Goal: Entertainment & Leisure: Consume media (video, audio)

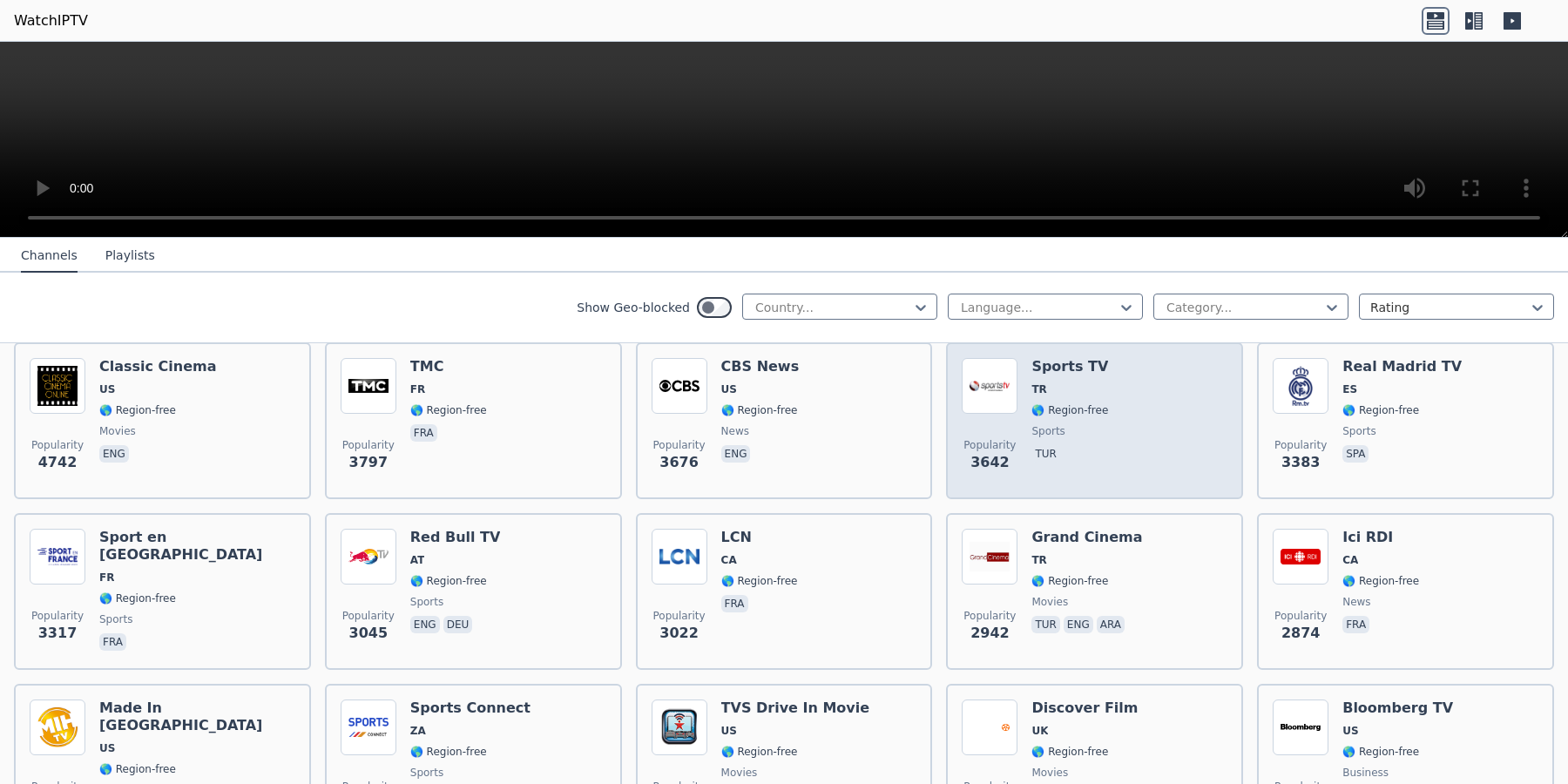
scroll to position [266, 0]
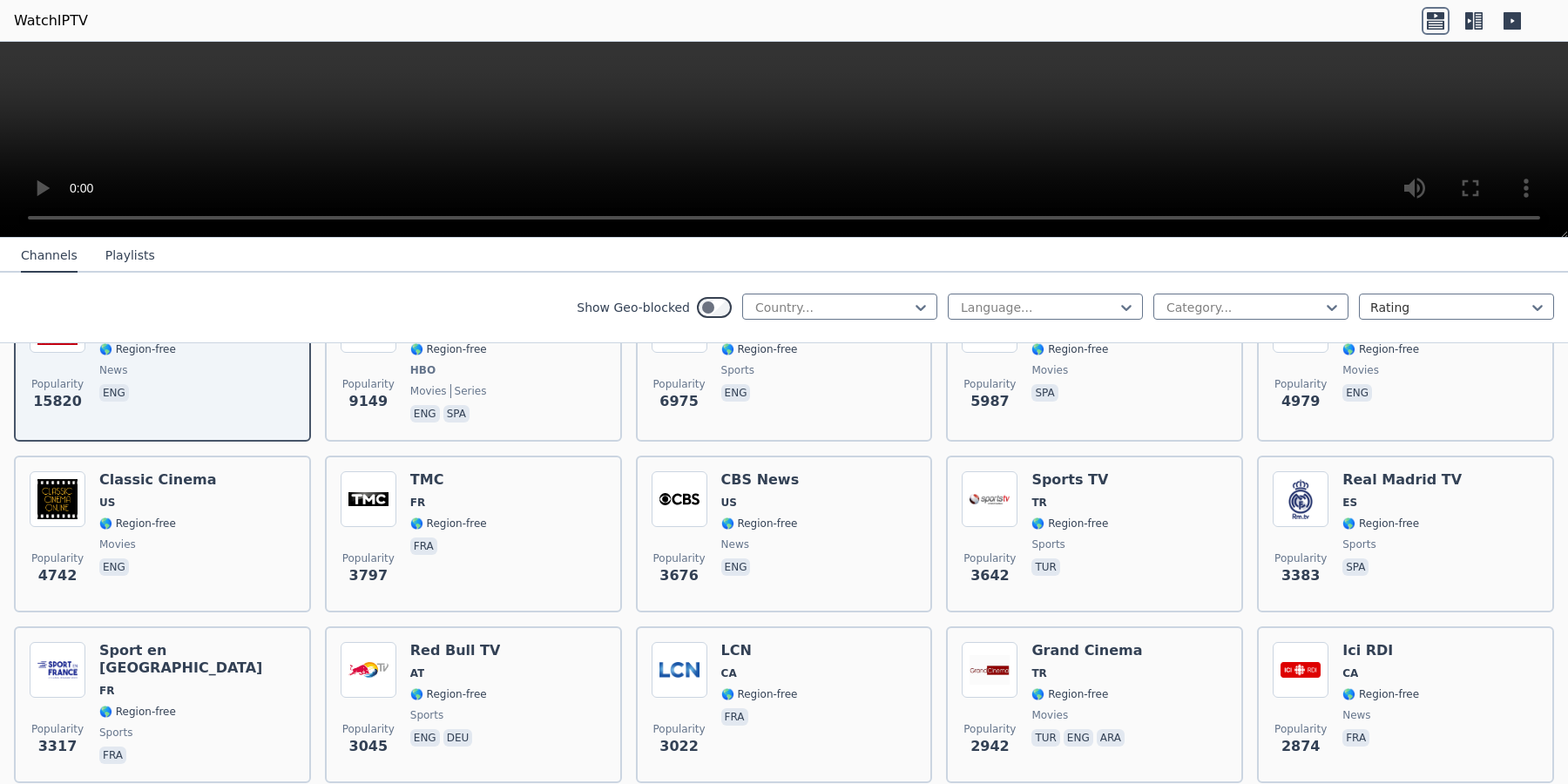
click at [1478, 26] on icon at bounding box center [1477, 21] width 9 height 18
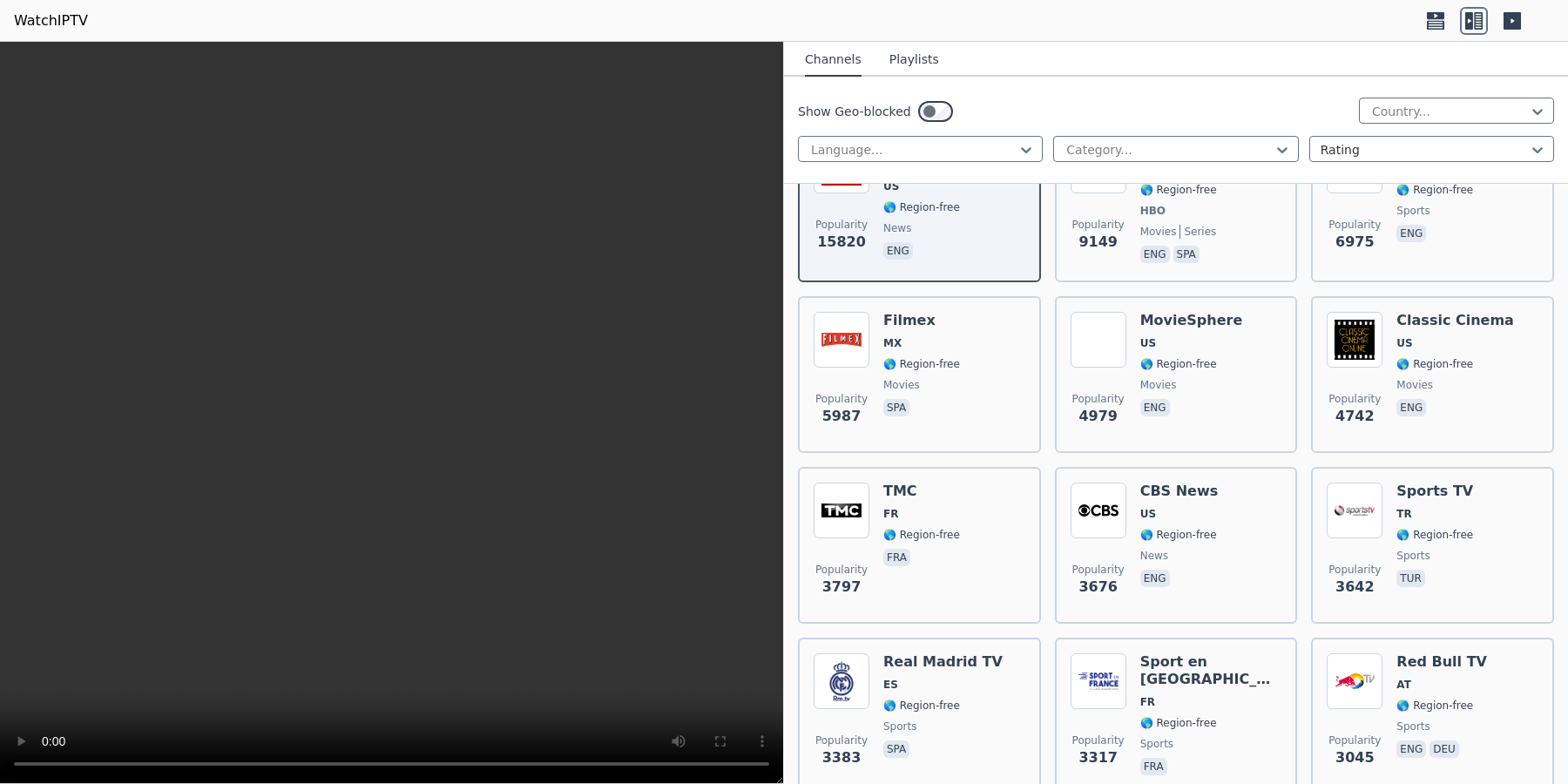
click at [1432, 26] on icon at bounding box center [1435, 23] width 18 height 9
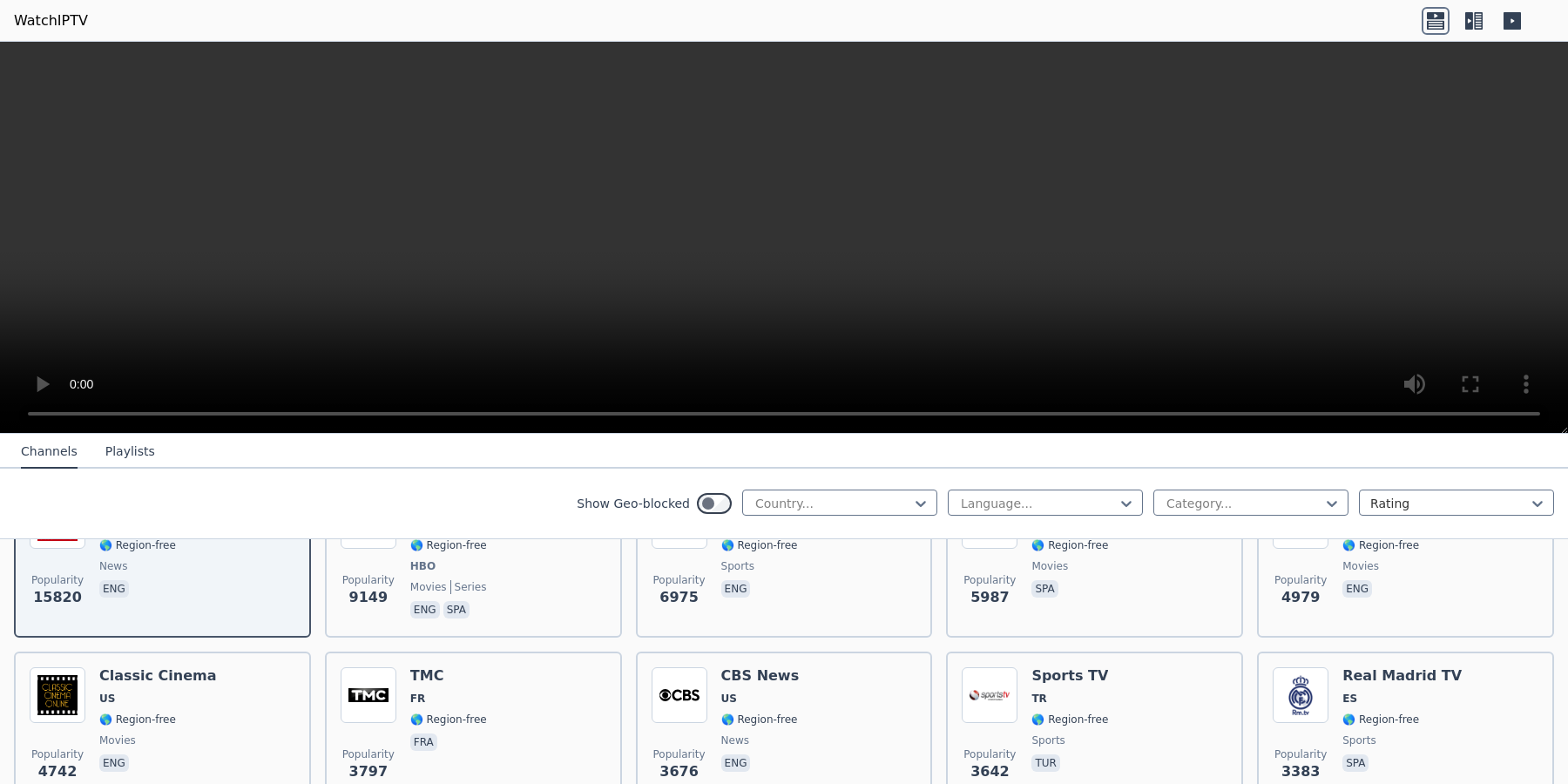
click at [1513, 24] on icon at bounding box center [1512, 21] width 18 height 18
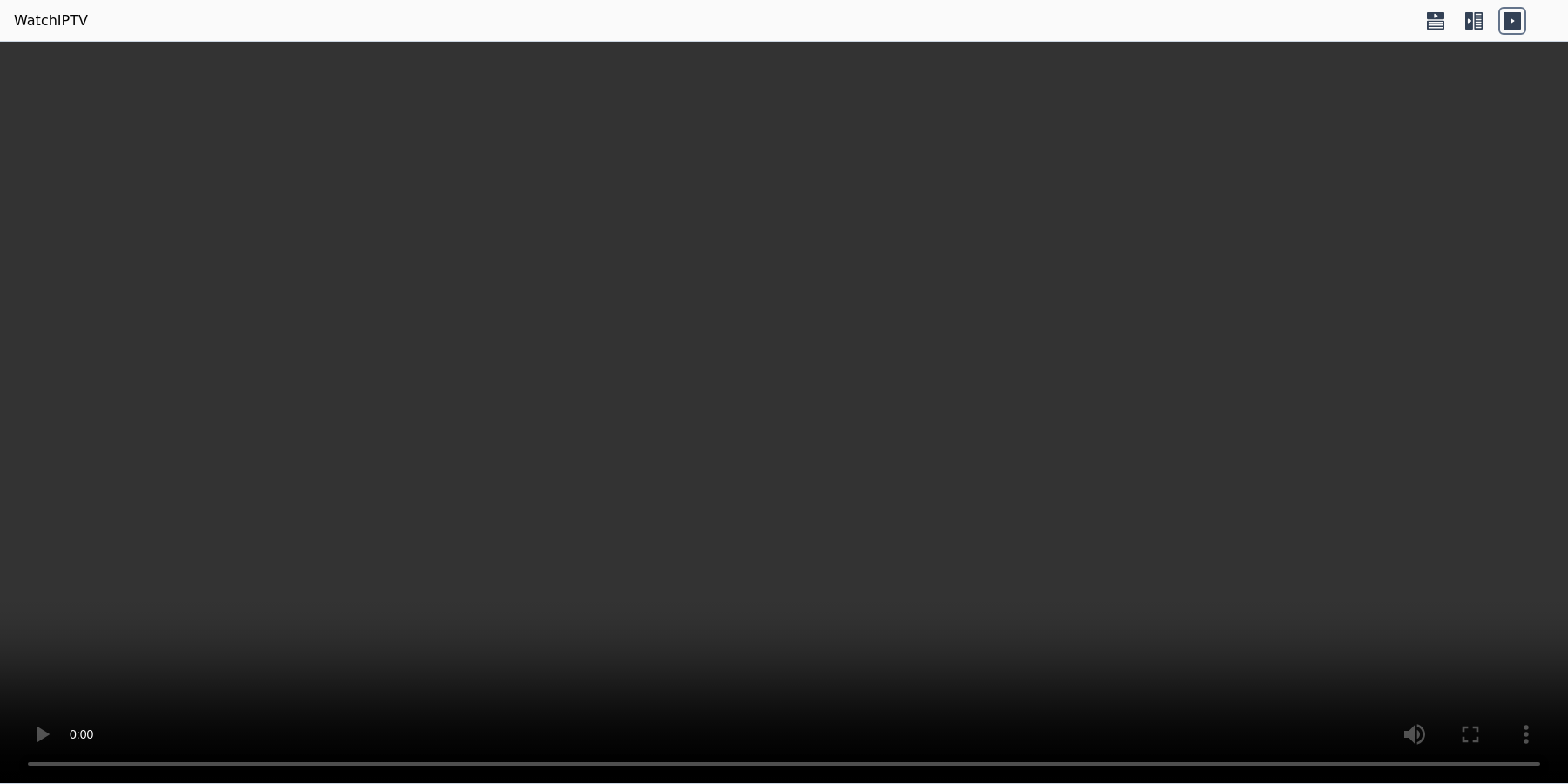
click at [1513, 24] on icon at bounding box center [1512, 21] width 18 height 18
click at [1436, 24] on icon at bounding box center [1435, 23] width 18 height 9
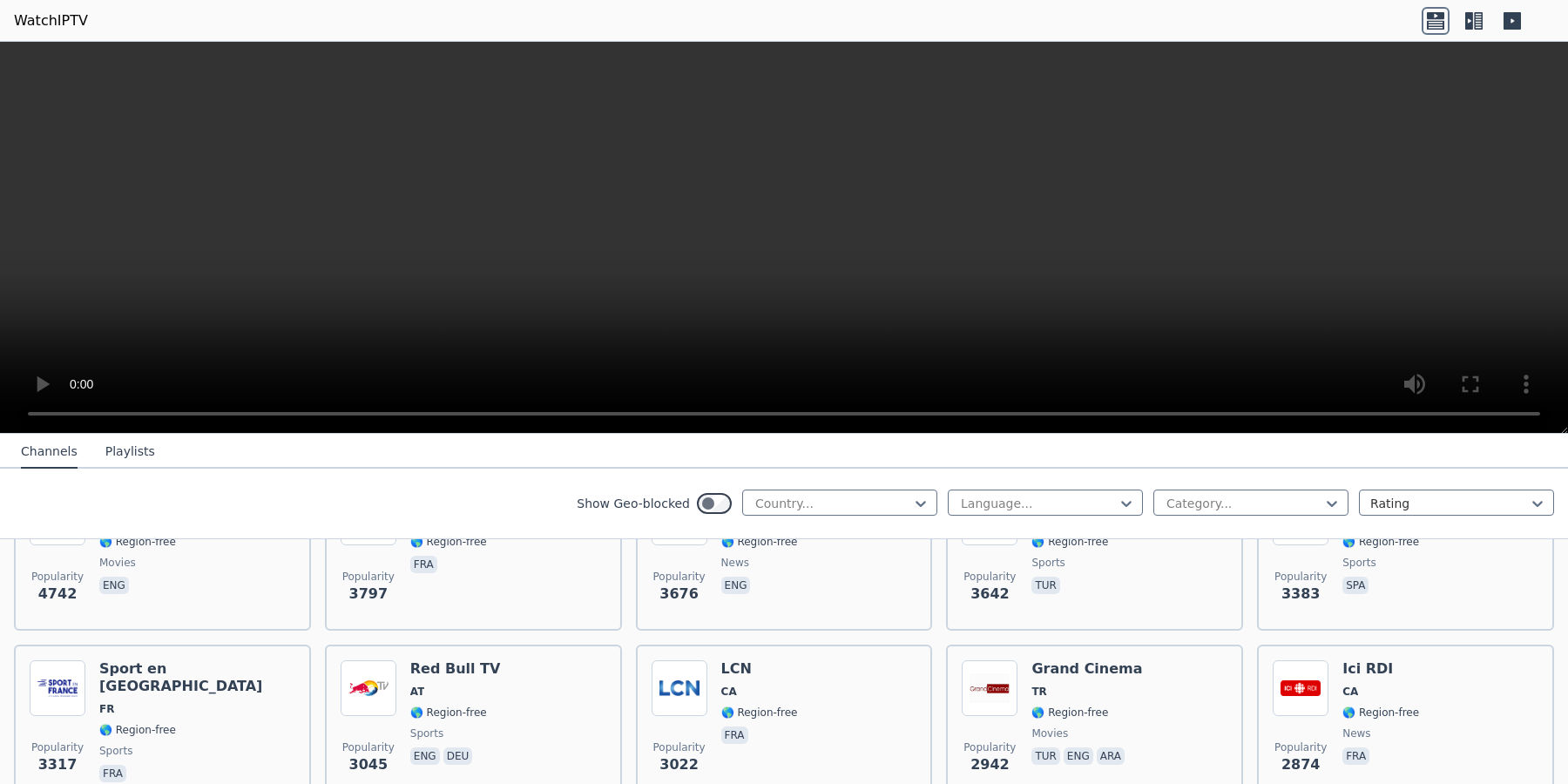
scroll to position [89, 0]
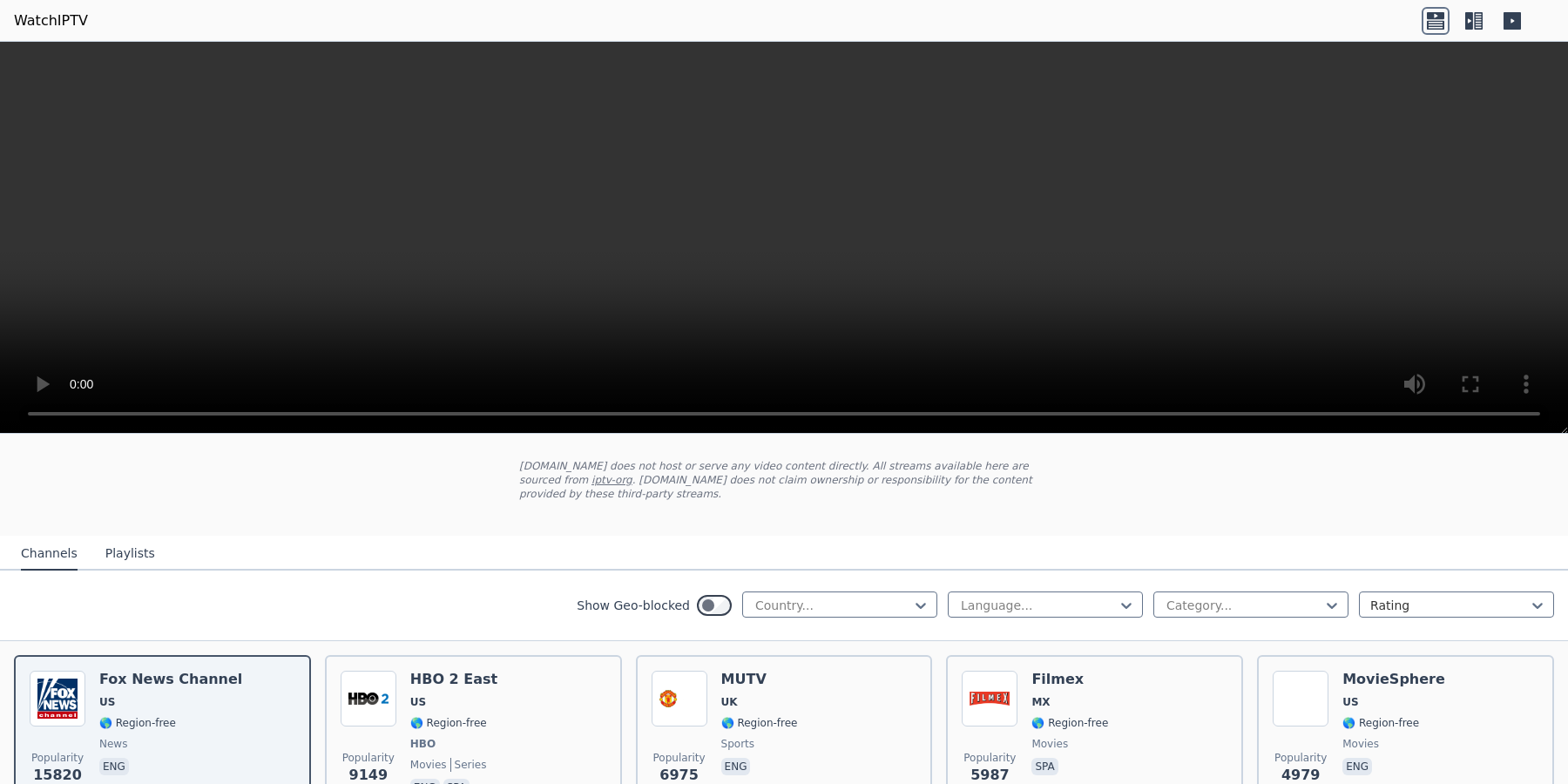
click at [1469, 26] on icon at bounding box center [1469, 21] width 8 height 18
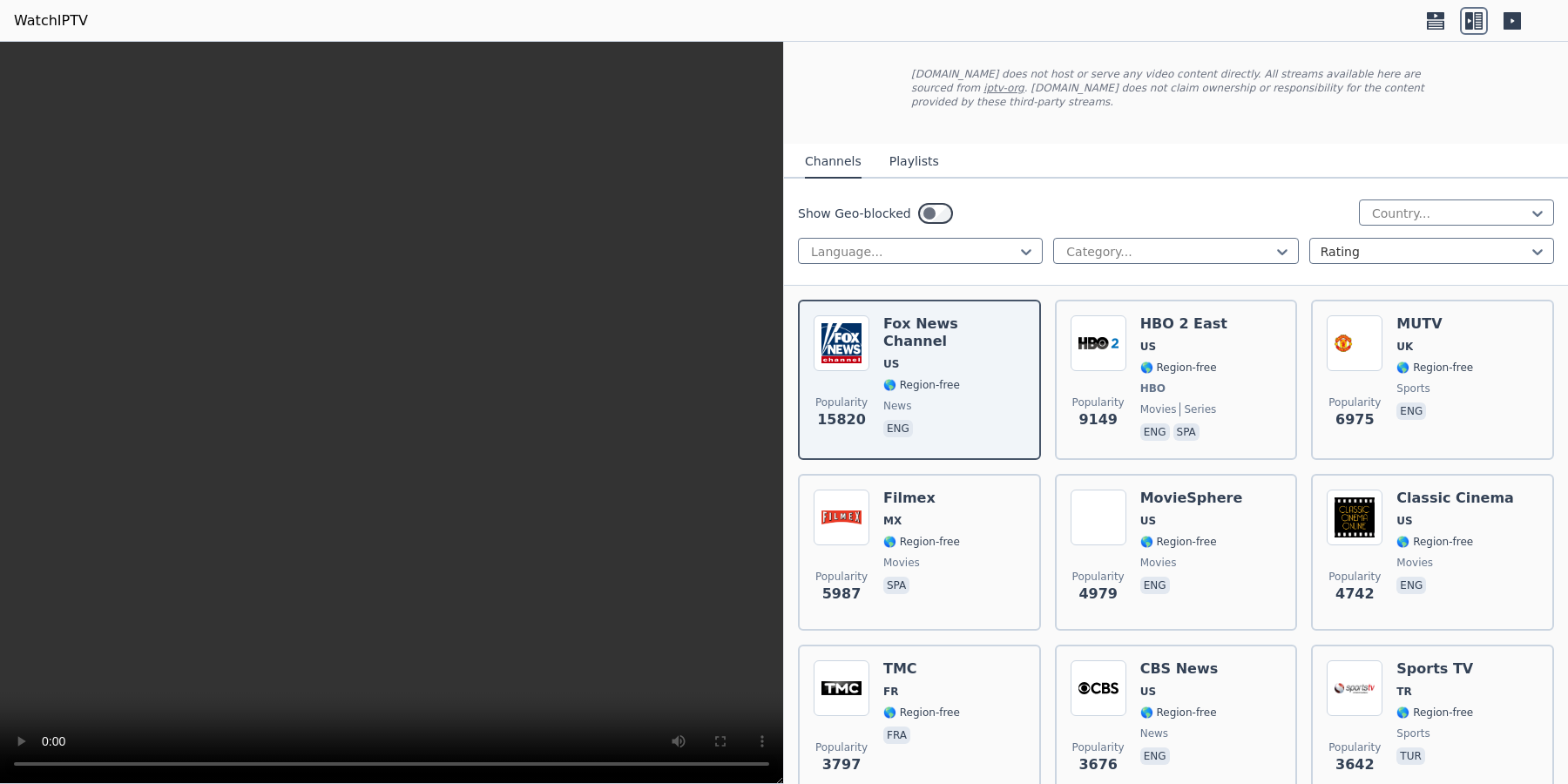
click at [1428, 11] on icon at bounding box center [1435, 21] width 27 height 27
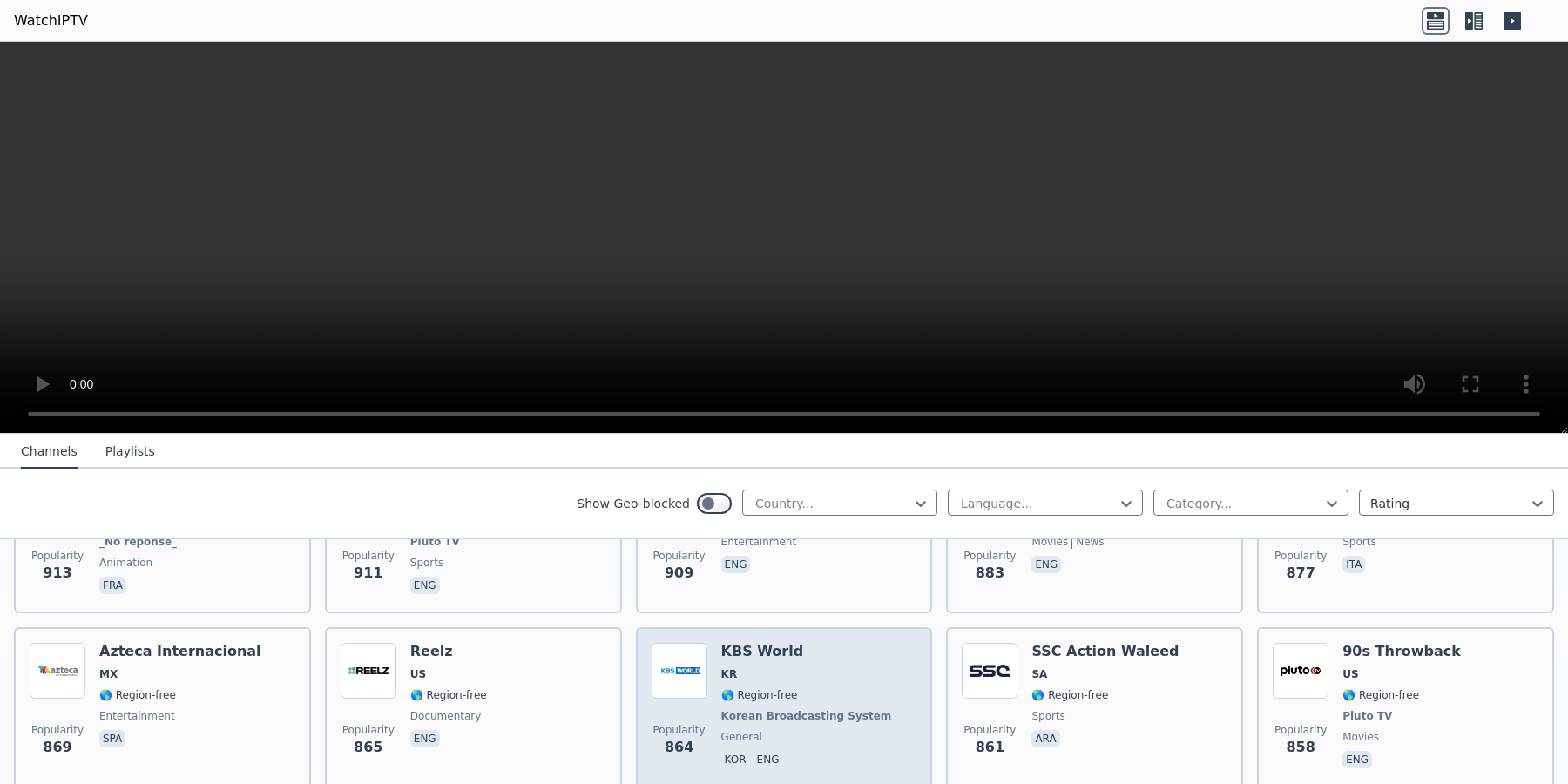
scroll to position [3289, 0]
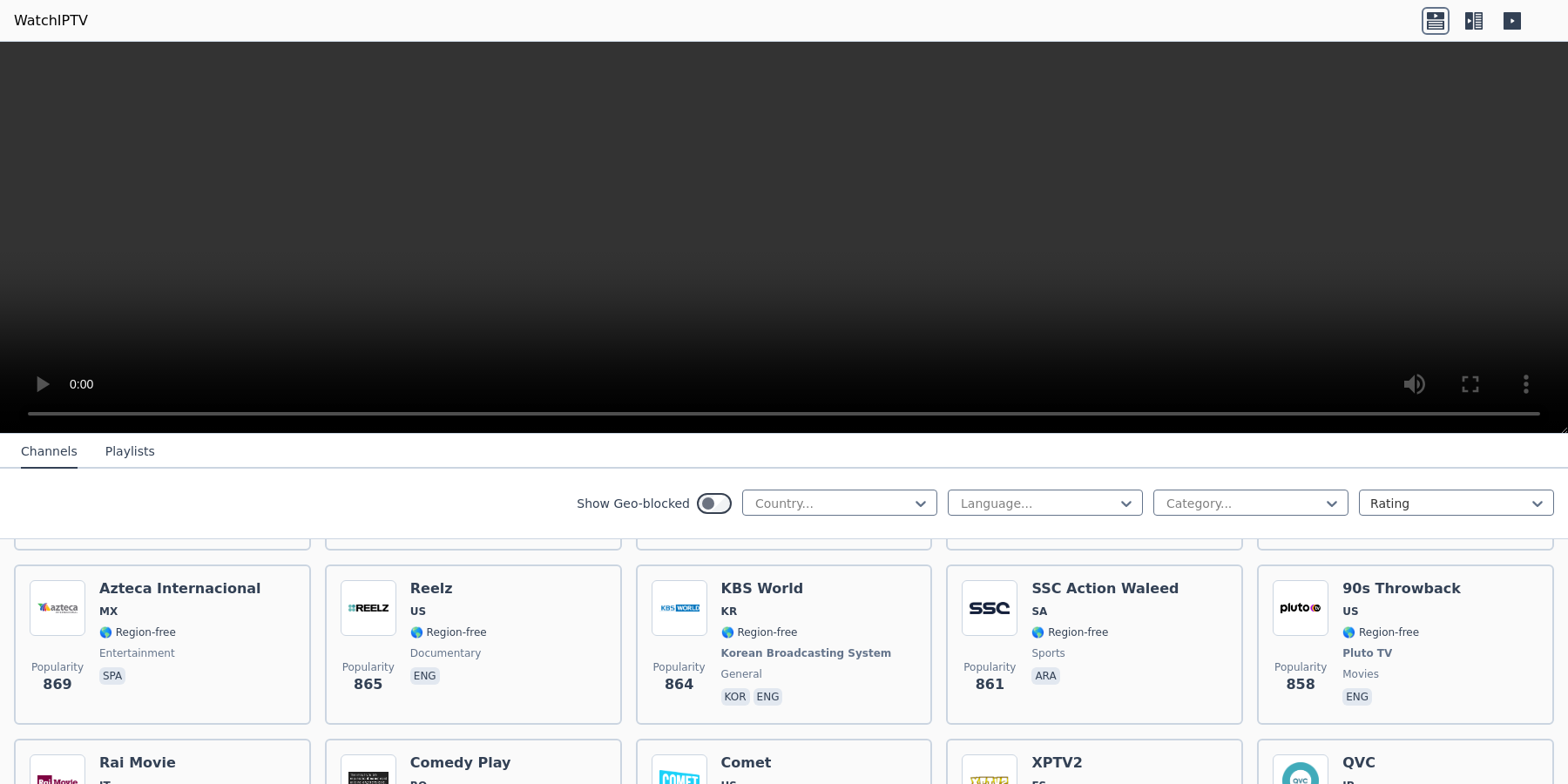
click at [1464, 28] on icon at bounding box center [1473, 21] width 27 height 27
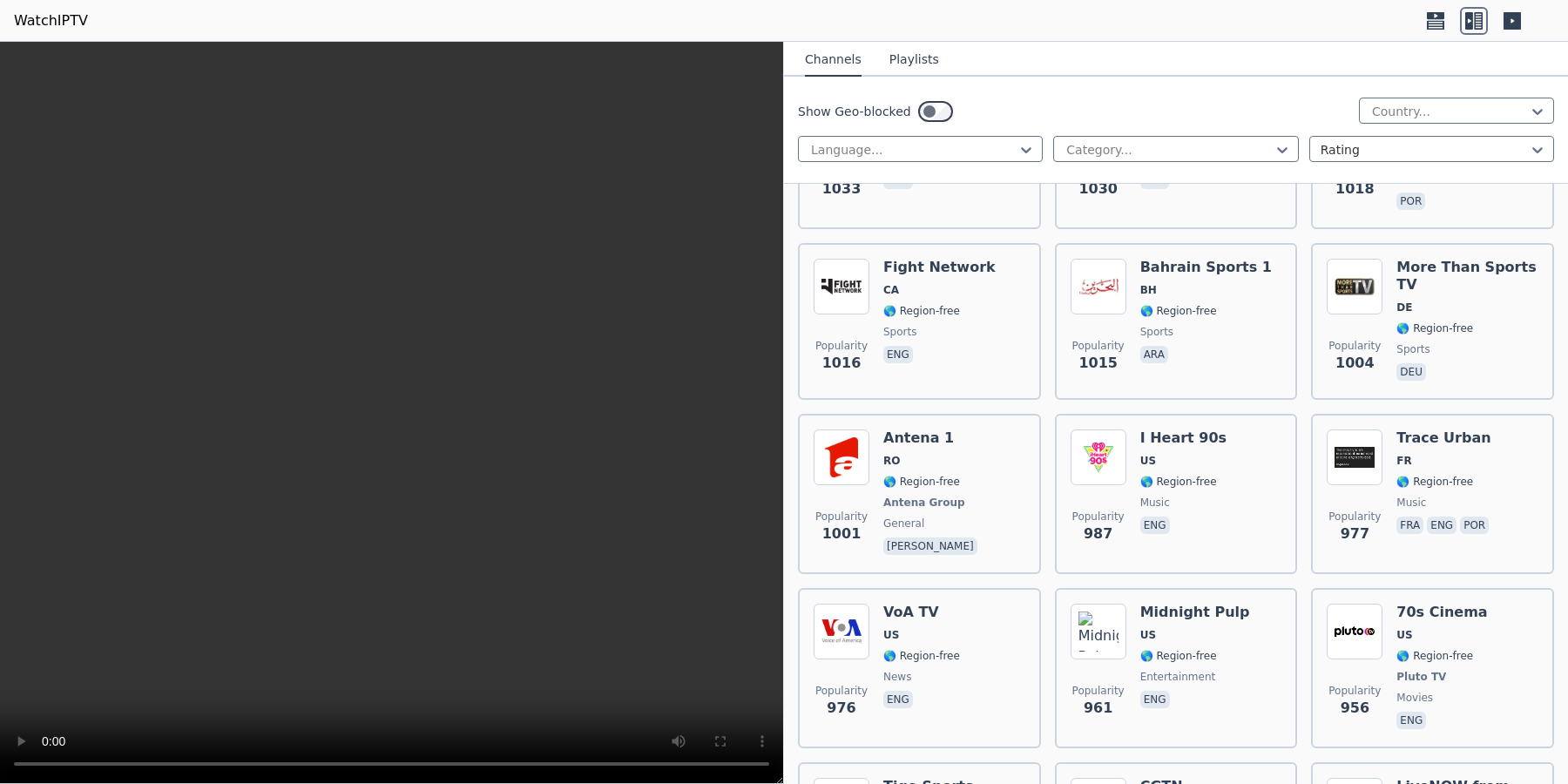
scroll to position [4711, 0]
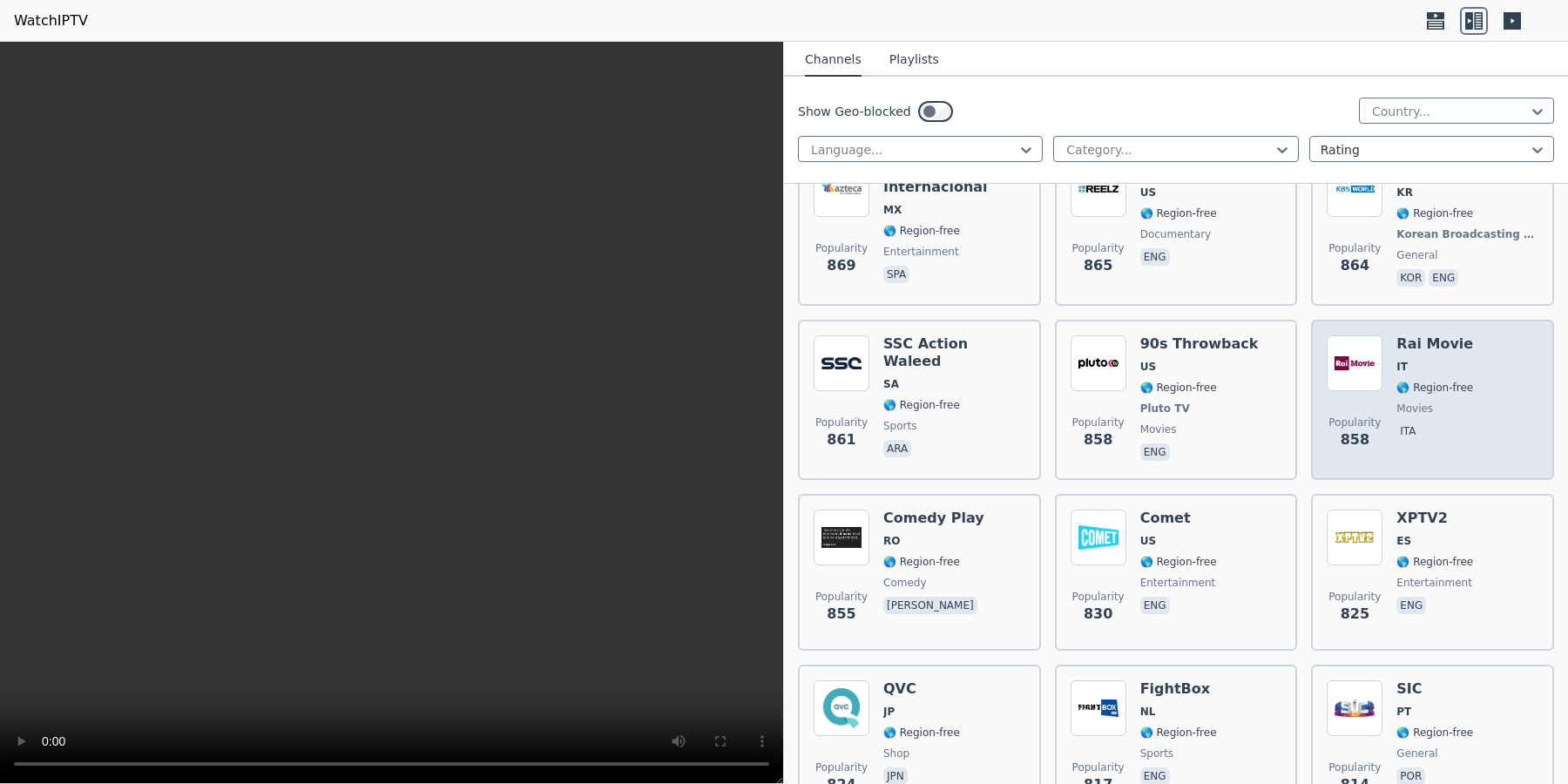
scroll to position [5422, 0]
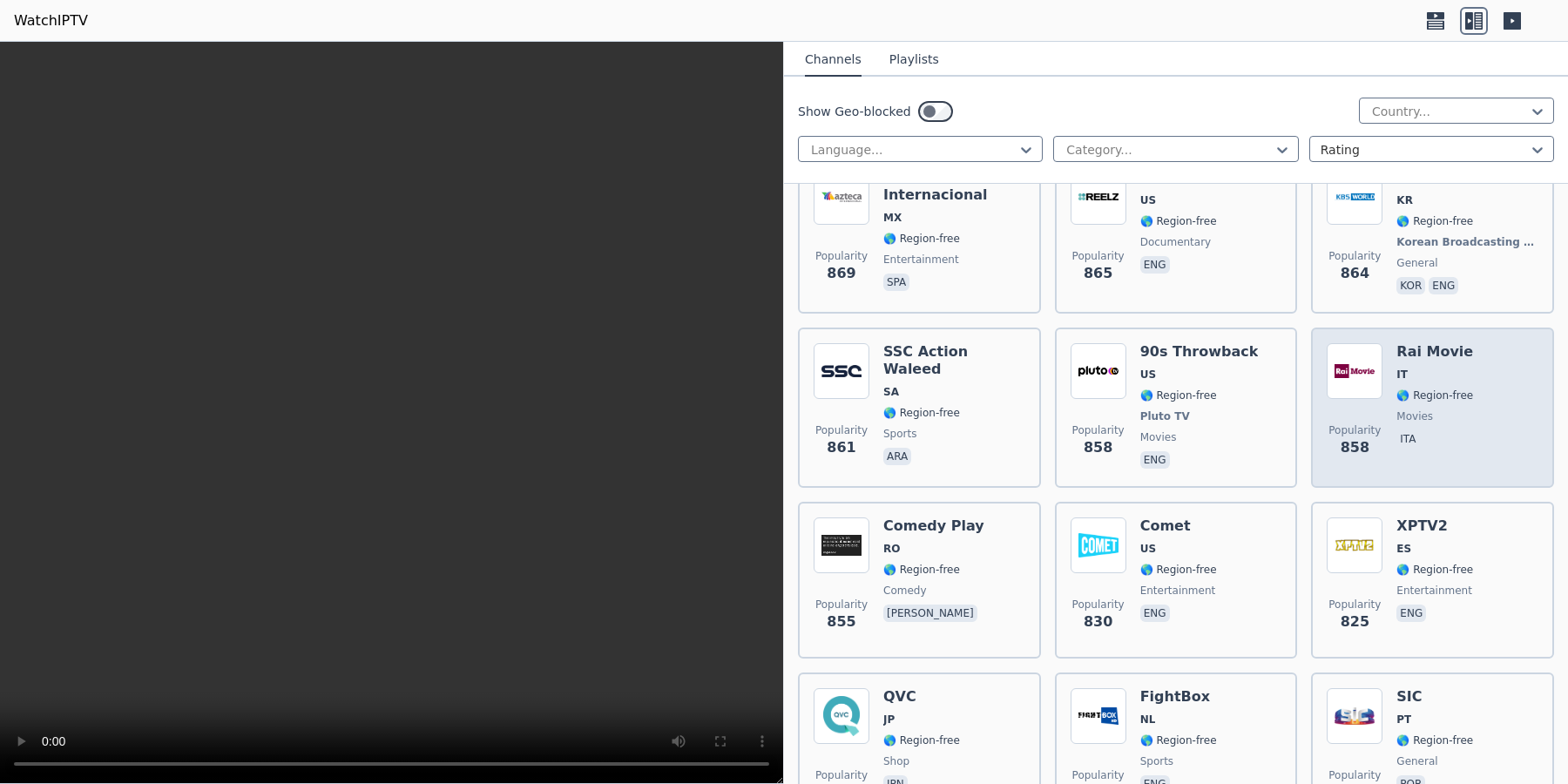
click at [1437, 368] on span "IT" at bounding box center [1434, 375] width 76 height 14
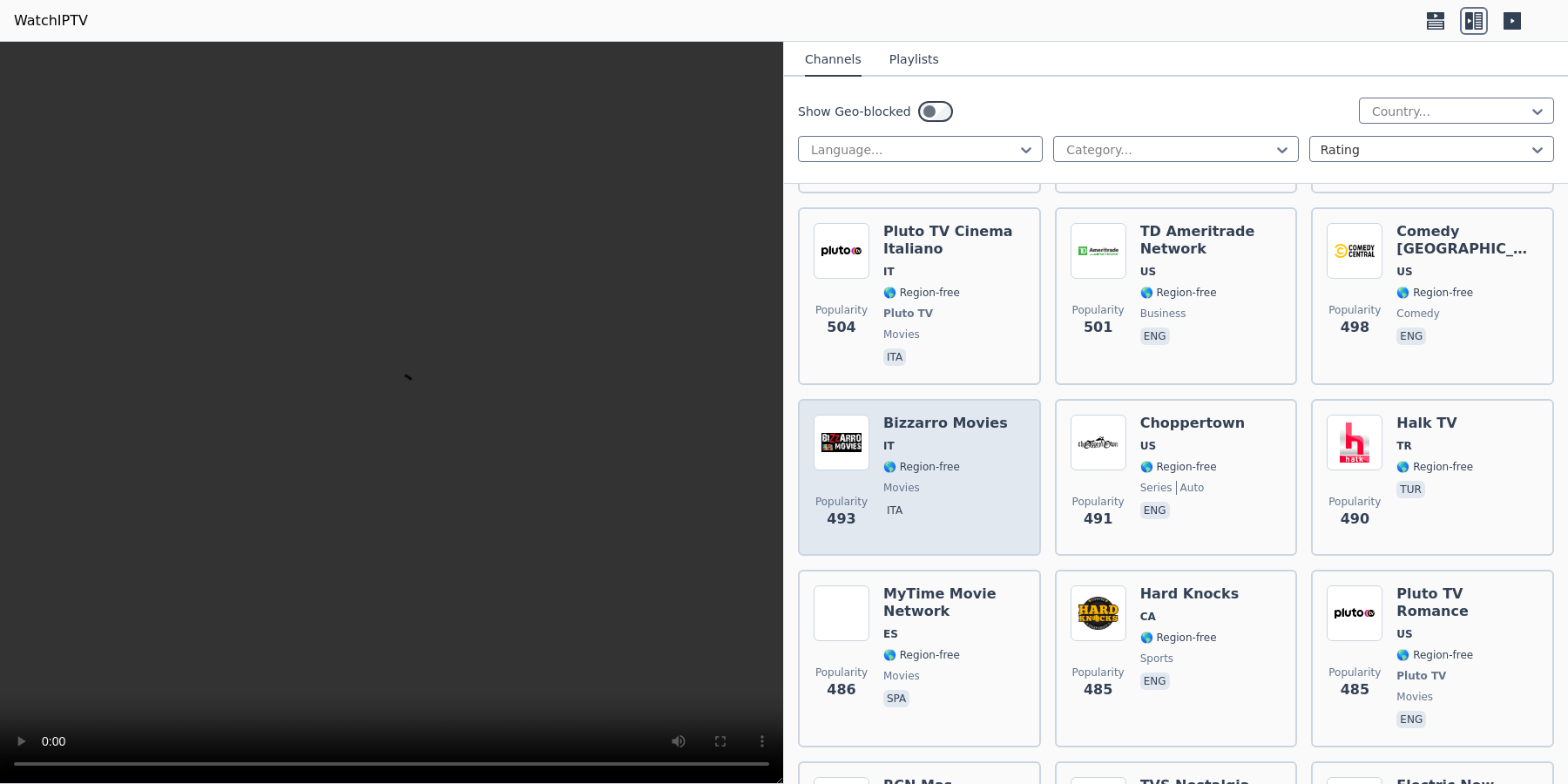
scroll to position [10310, 0]
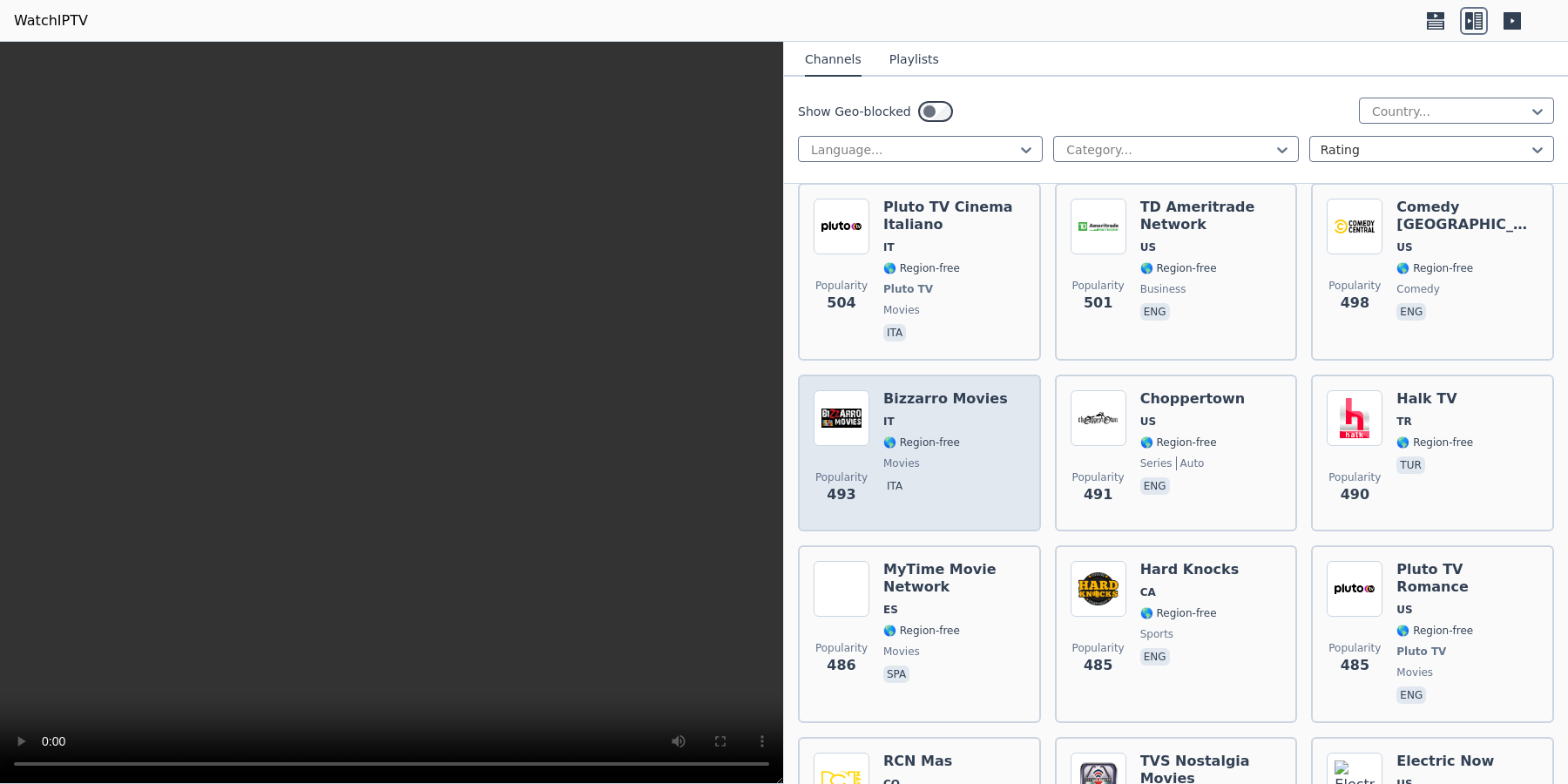
click at [936, 391] on div "[PERSON_NAME] Movies IT 🌎 Region-free movies ita" at bounding box center [945, 453] width 124 height 125
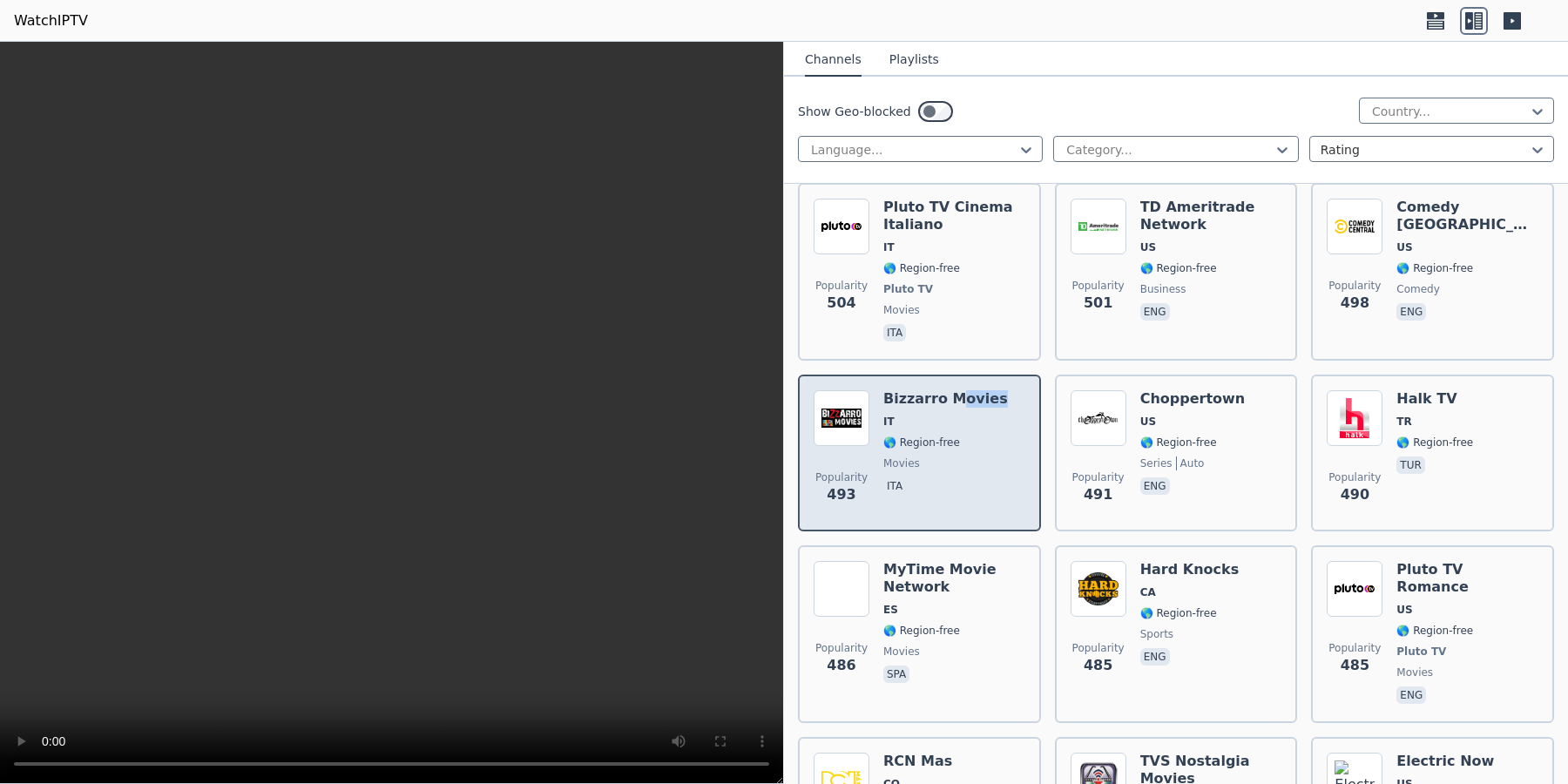
click at [953, 391] on h6 "Bizzarro Movies" at bounding box center [945, 399] width 124 height 18
click at [953, 391] on div "[PERSON_NAME] Movies IT 🌎 Region-free movies ita" at bounding box center [945, 453] width 124 height 125
click at [952, 391] on div "[PERSON_NAME] Movies IT 🌎 Region-free movies ita" at bounding box center [945, 453] width 124 height 125
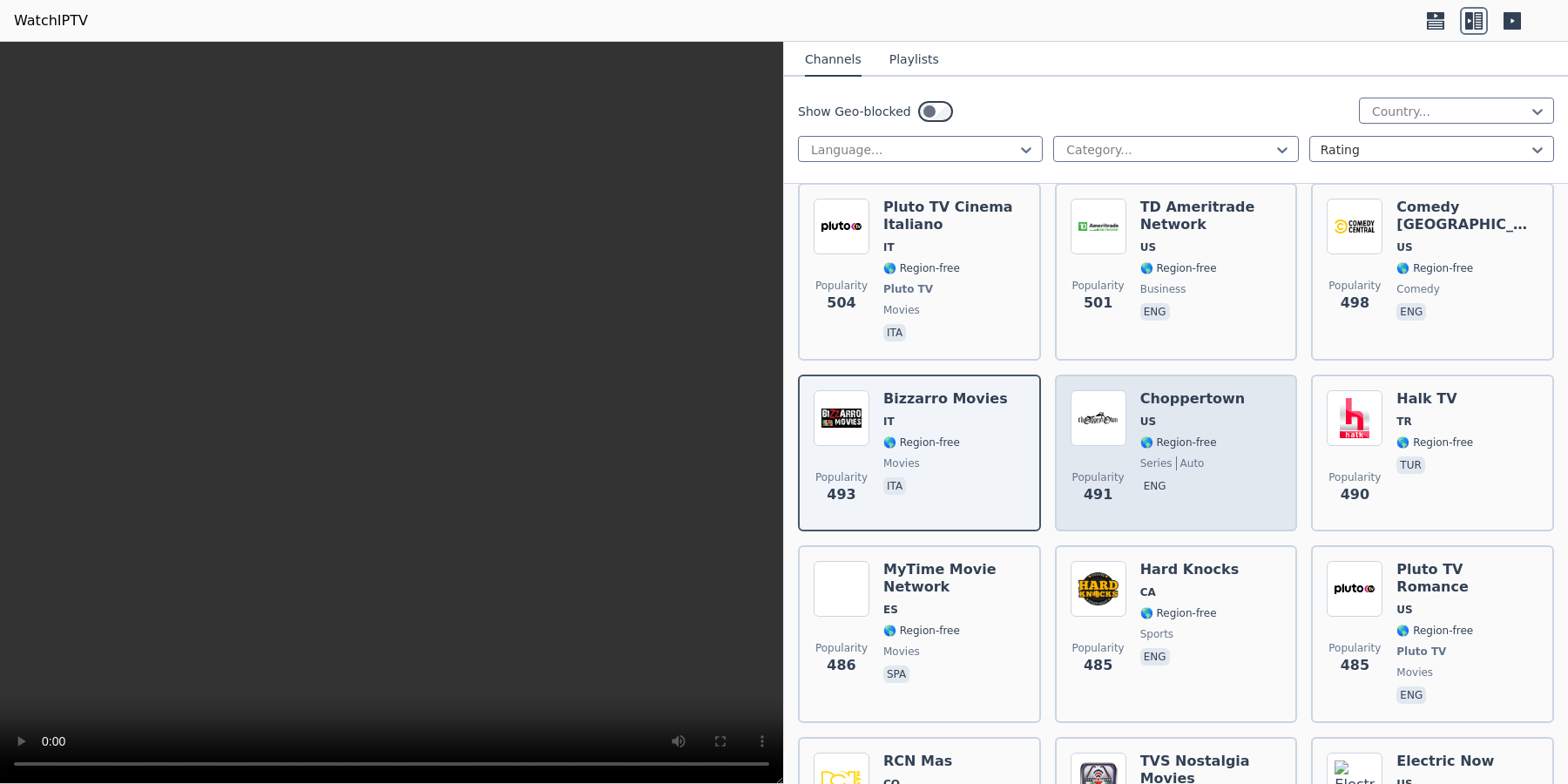
click at [1184, 457] on span "auto" at bounding box center [1189, 464] width 28 height 14
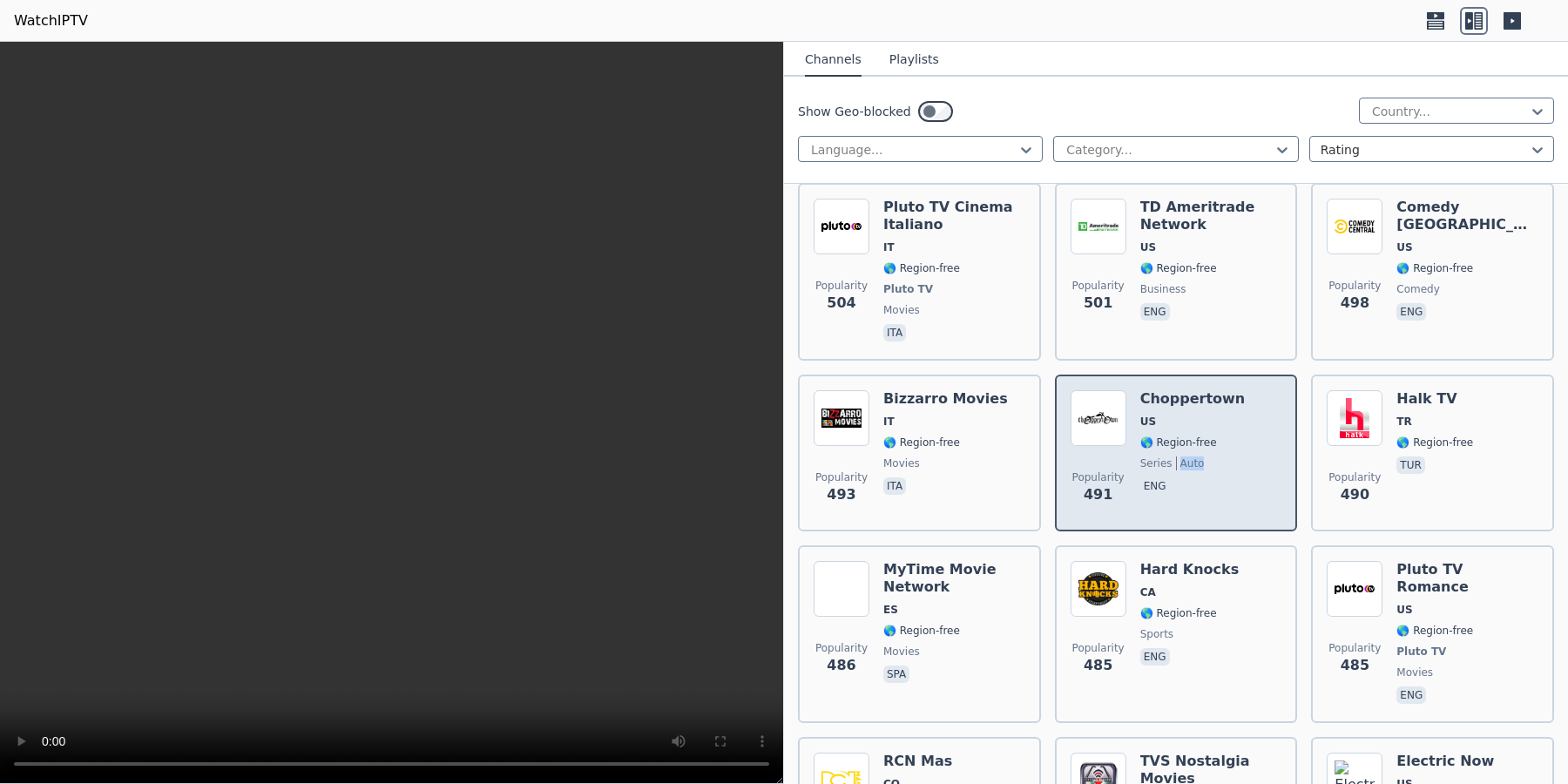
click at [1184, 457] on span "auto" at bounding box center [1189, 464] width 28 height 14
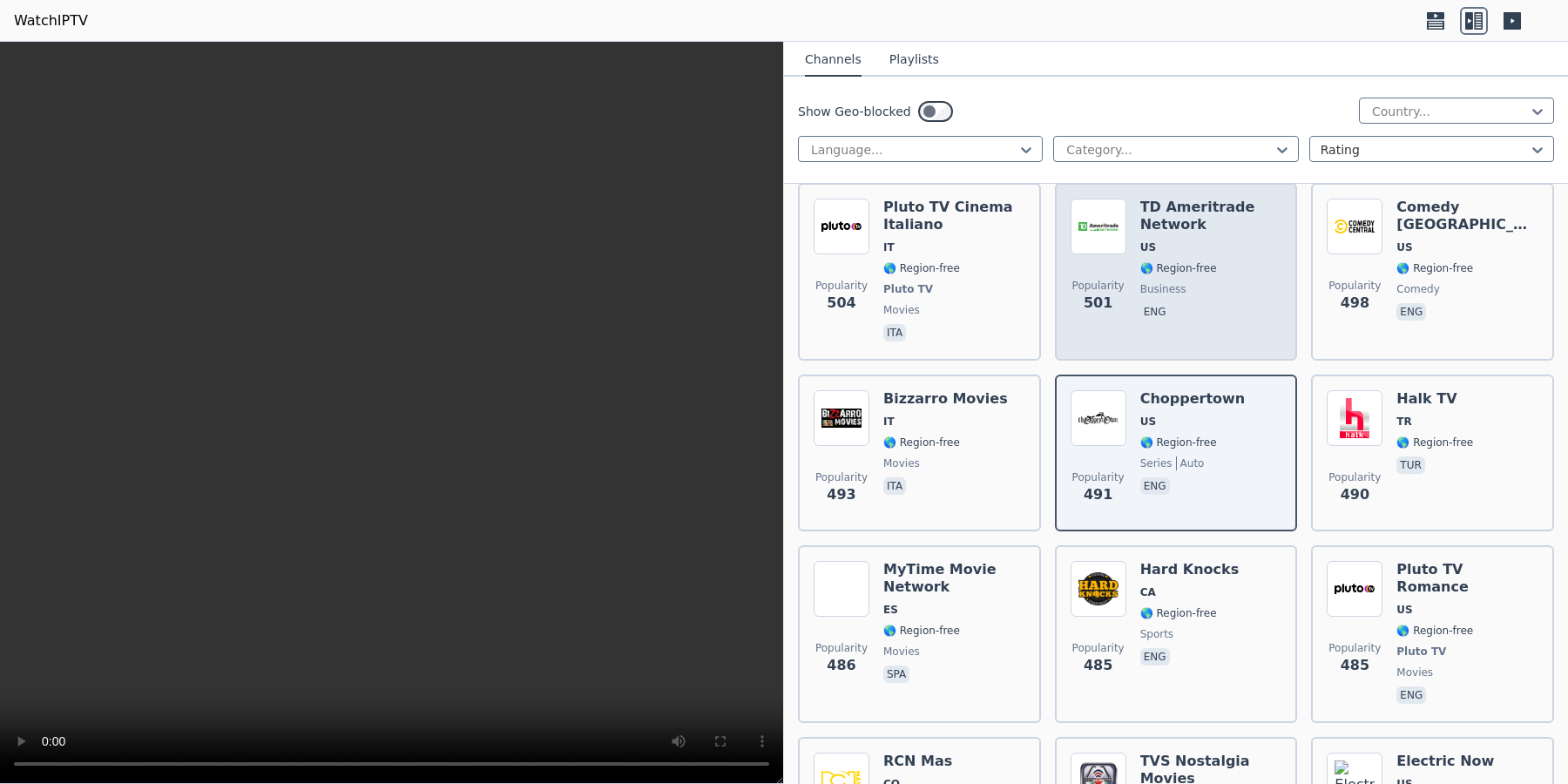
click at [1136, 226] on div "Popularity 501 TD Ameritrade Network US 🌎 Region-free business eng" at bounding box center [1176, 272] width 211 height 147
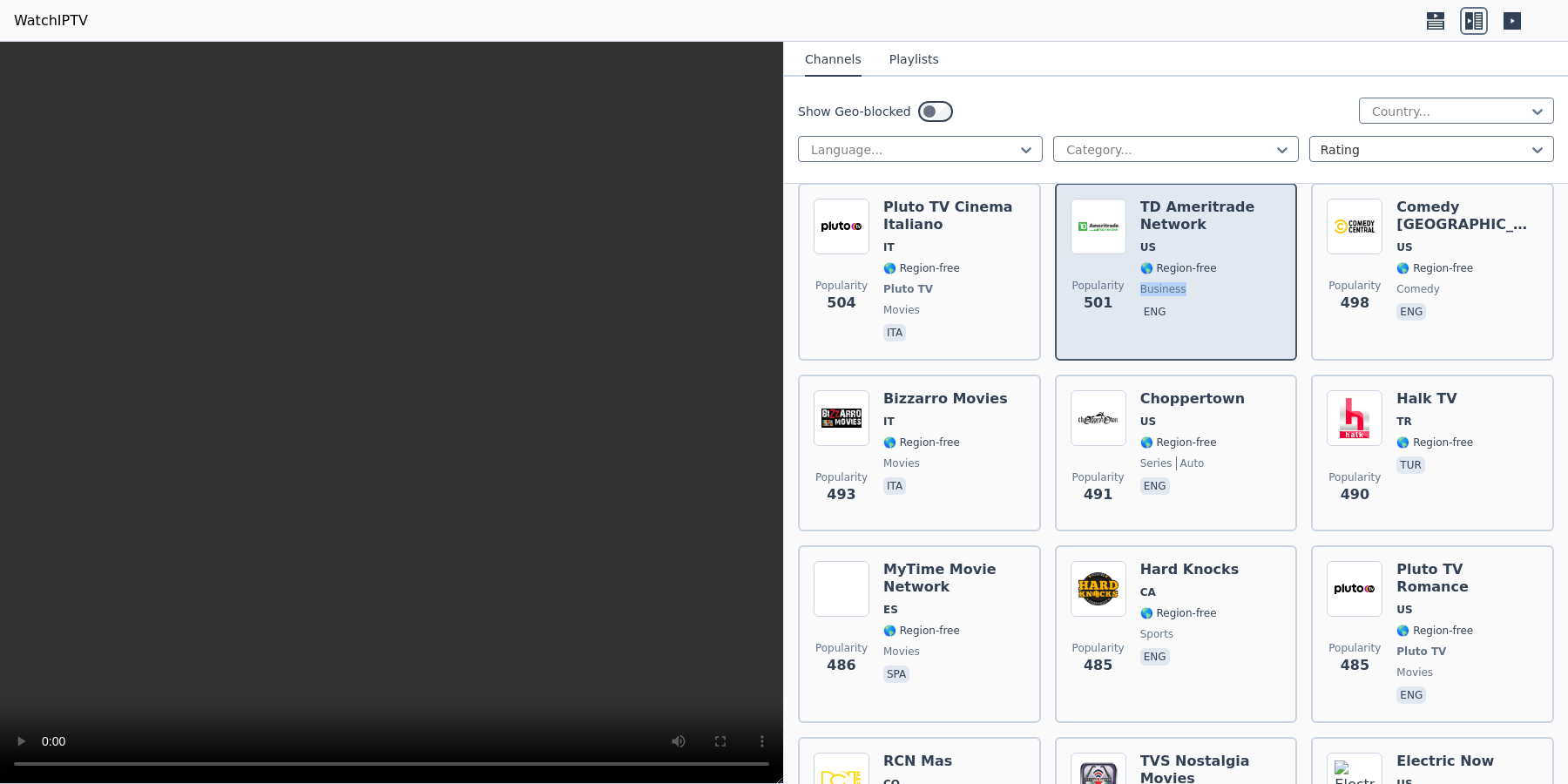
click at [1134, 226] on div "Popularity 501 TD Ameritrade Network US 🌎 Region-free business eng" at bounding box center [1176, 272] width 211 height 147
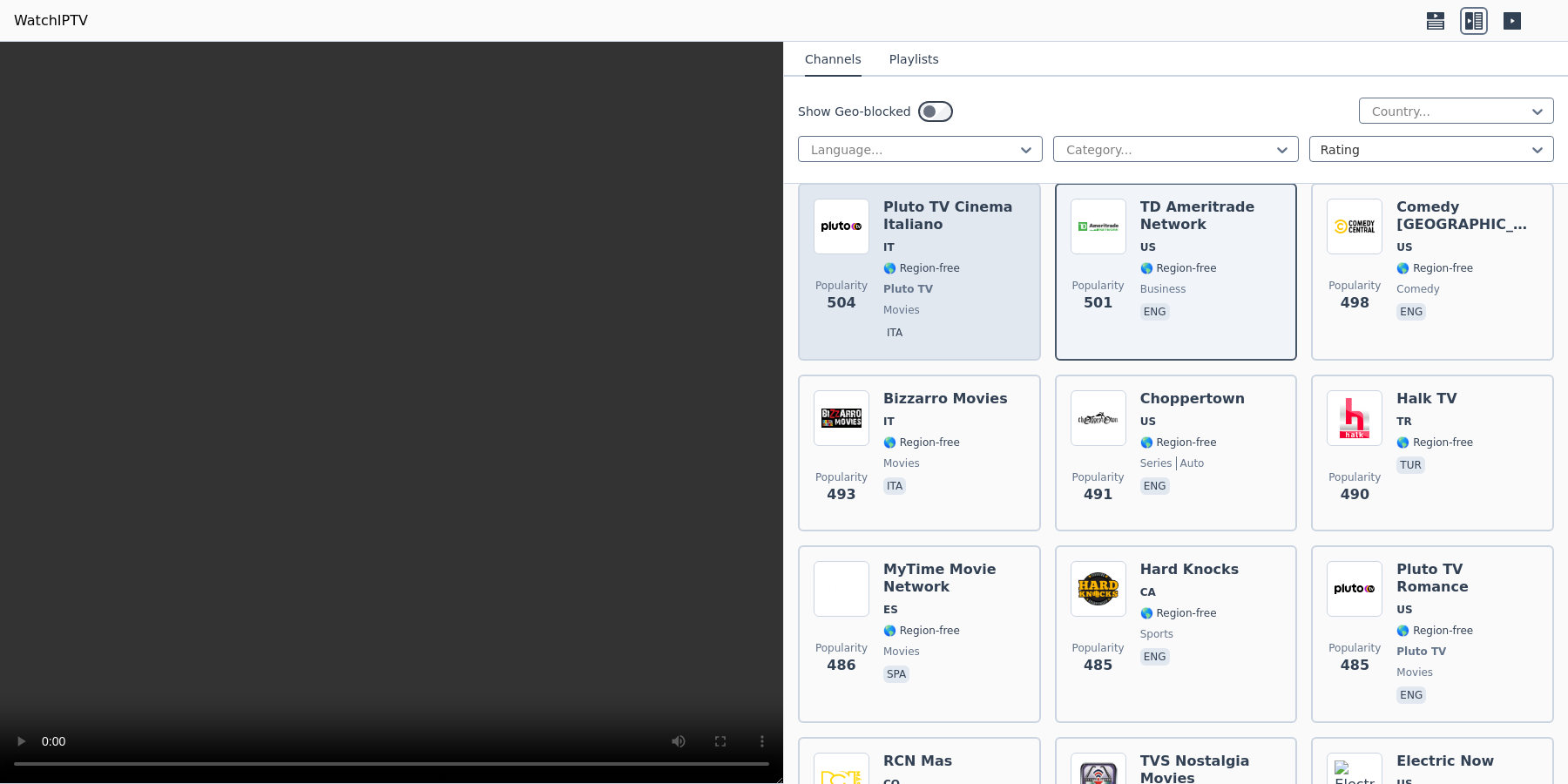
click at [901, 251] on div "Pluto TV Cinema Italiano IT 🌎 Region-free Pluto TV movies ita" at bounding box center [954, 272] width 142 height 147
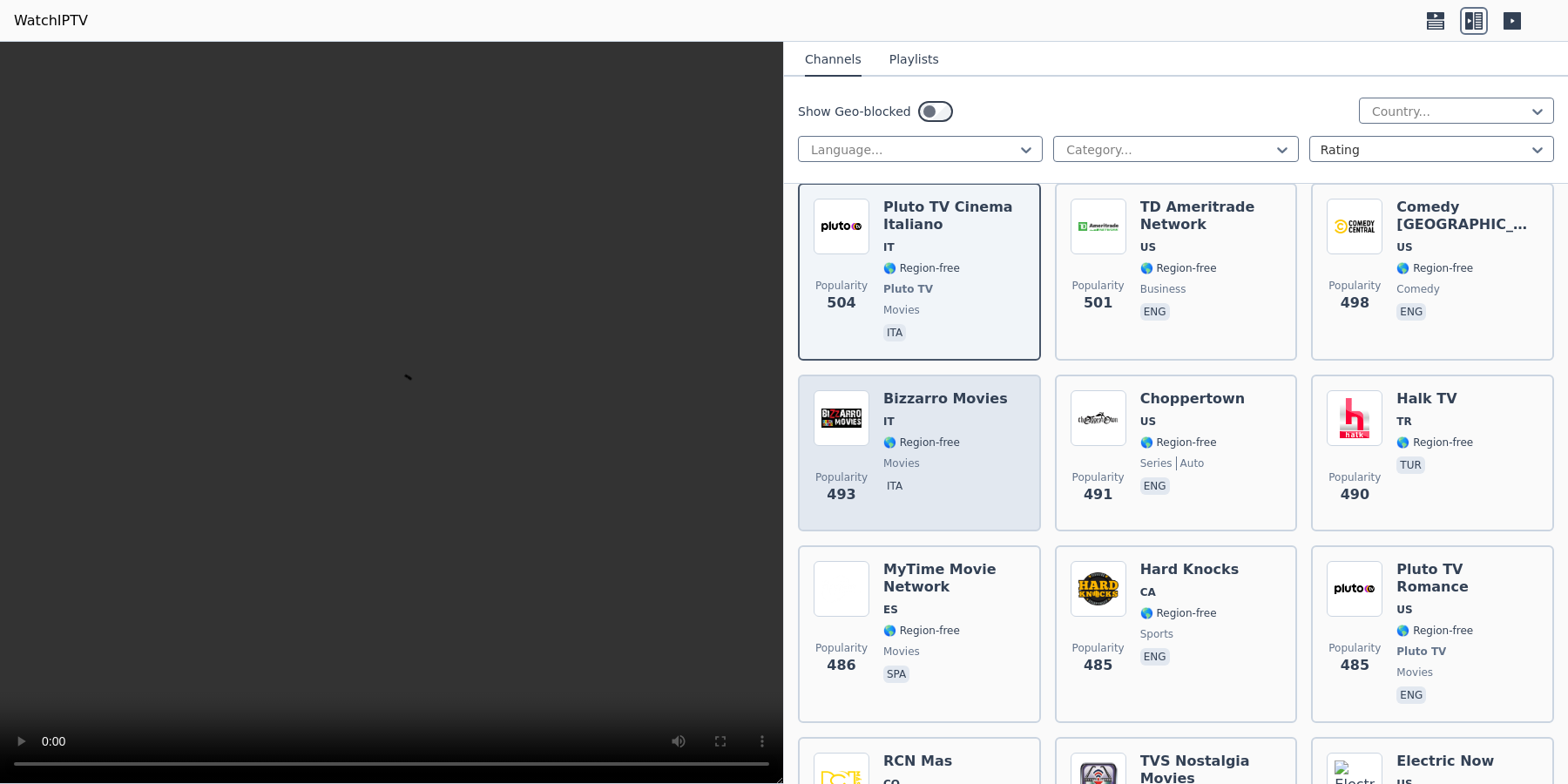
click at [915, 457] on span "movies" at bounding box center [901, 464] width 36 height 14
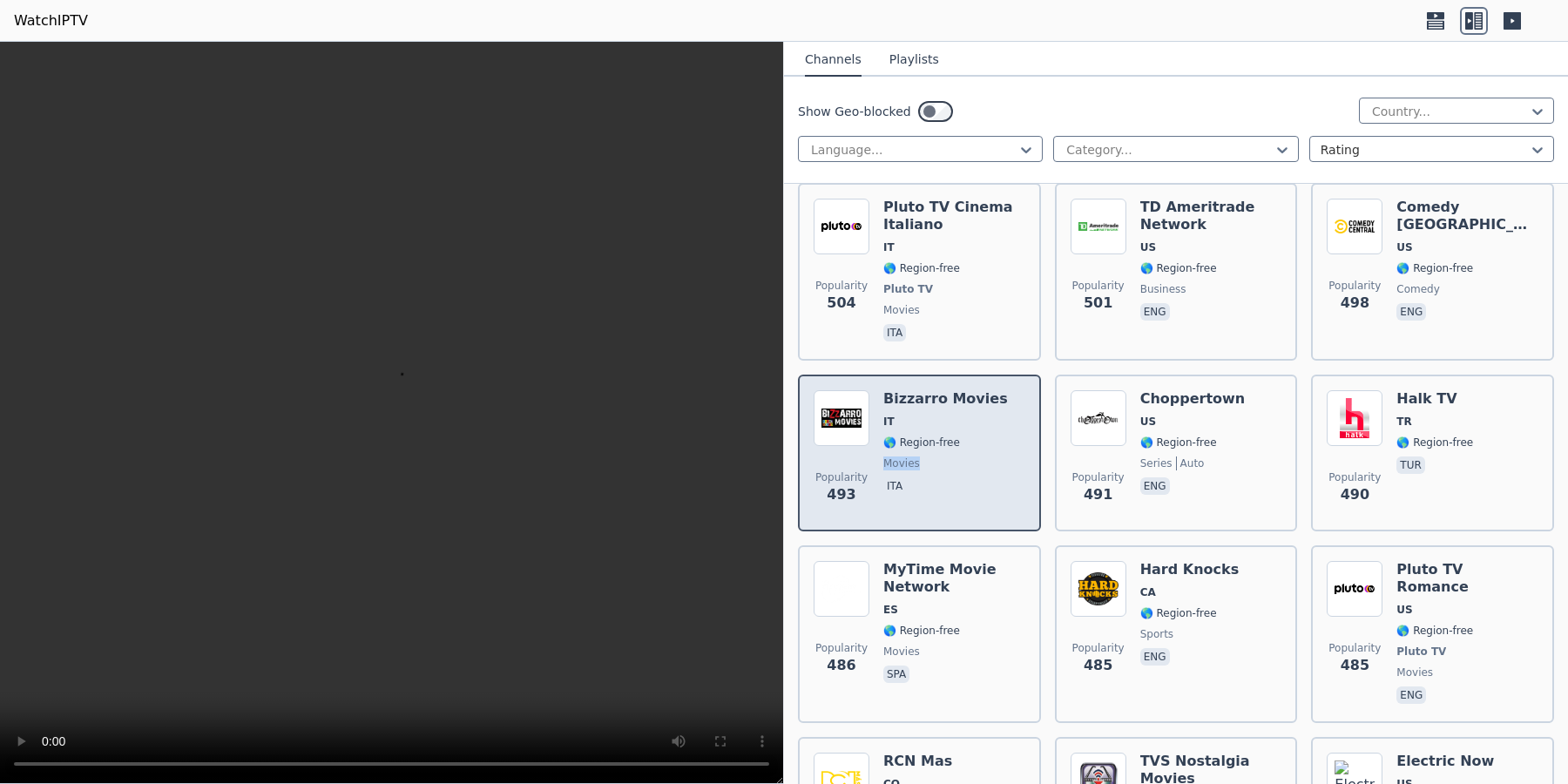
click at [915, 457] on span "movies" at bounding box center [901, 464] width 36 height 14
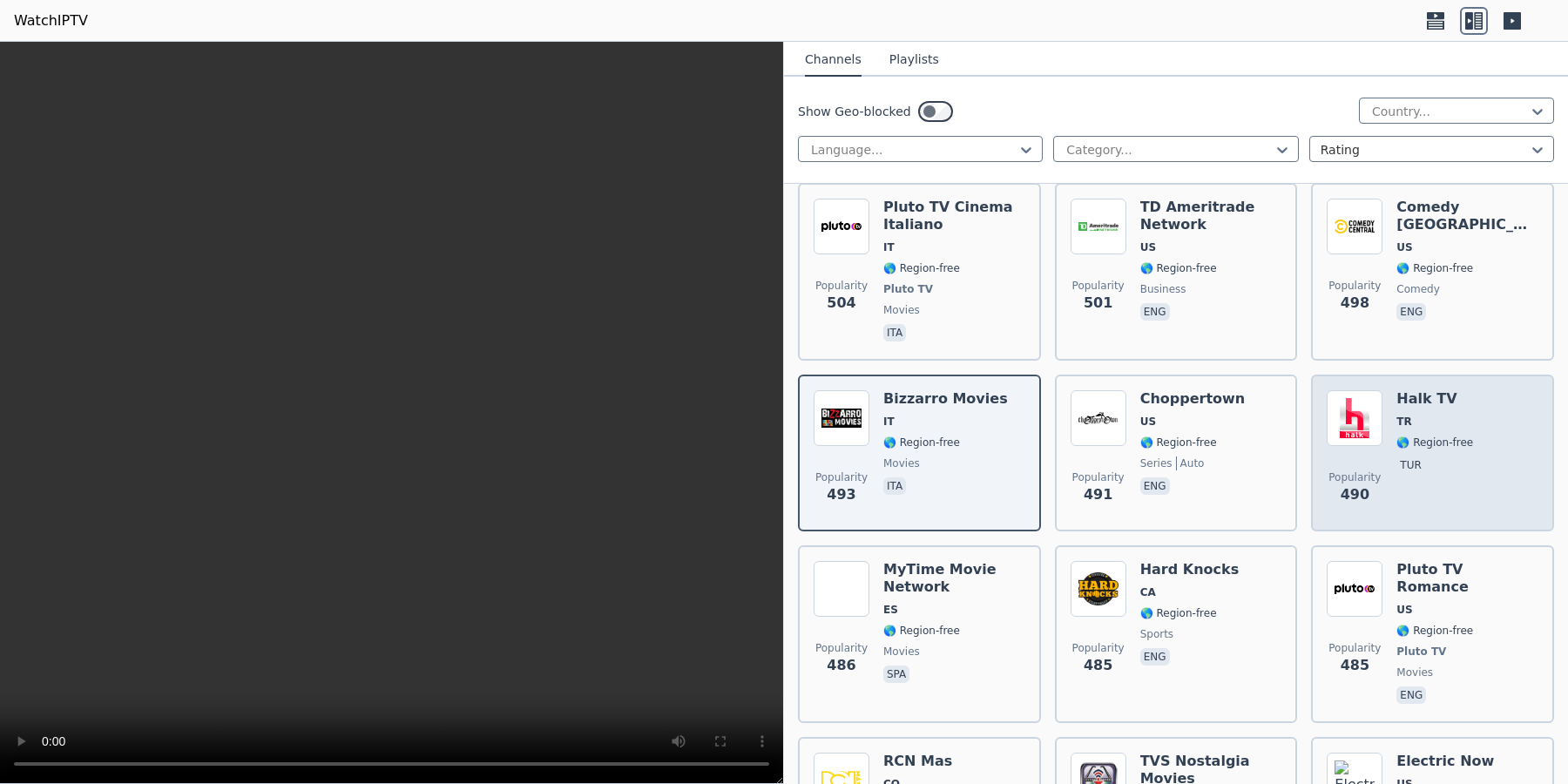
click at [1444, 457] on span "tur" at bounding box center [1434, 467] width 76 height 21
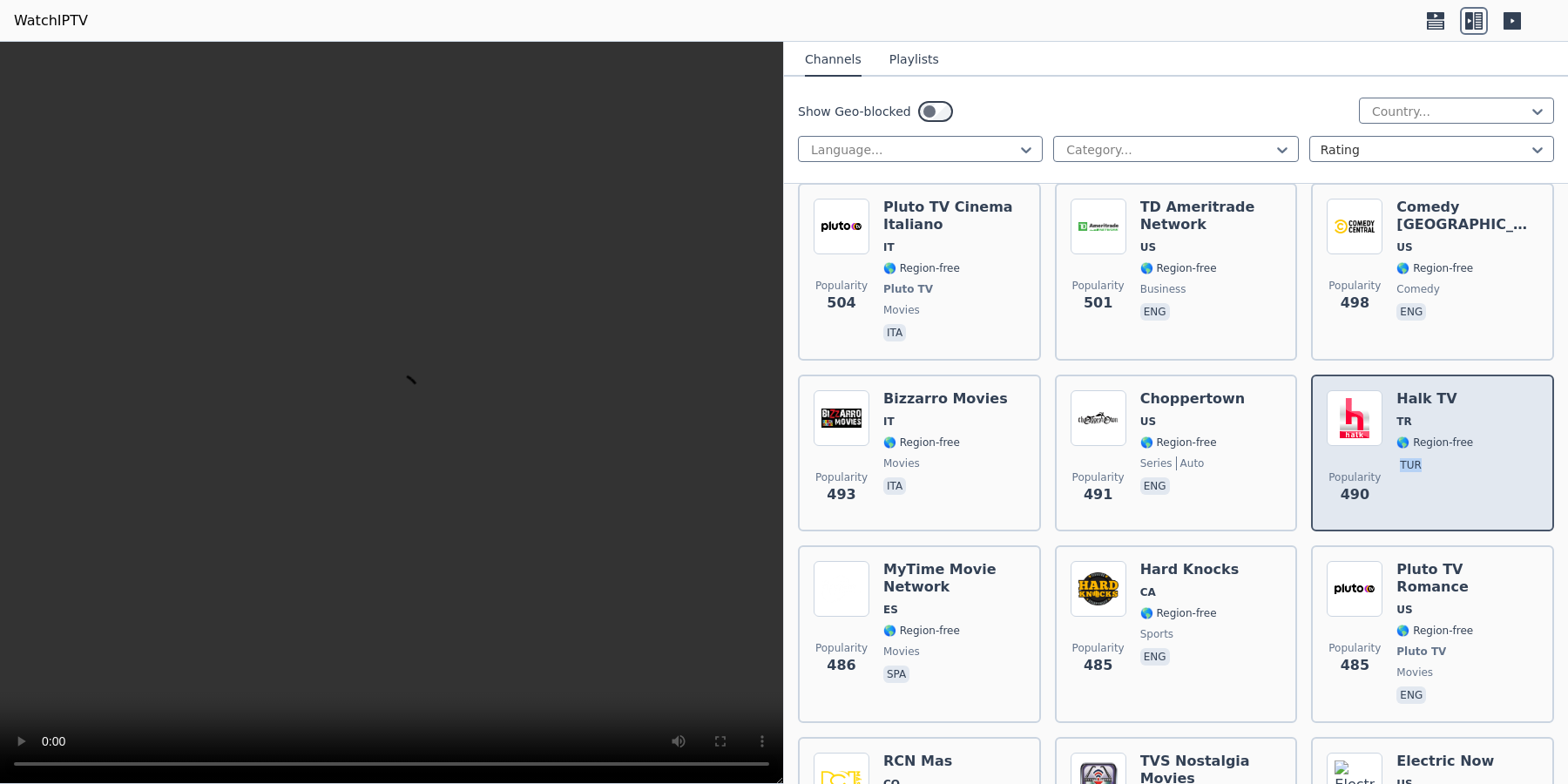
click at [1444, 457] on span "tur" at bounding box center [1434, 467] width 76 height 21
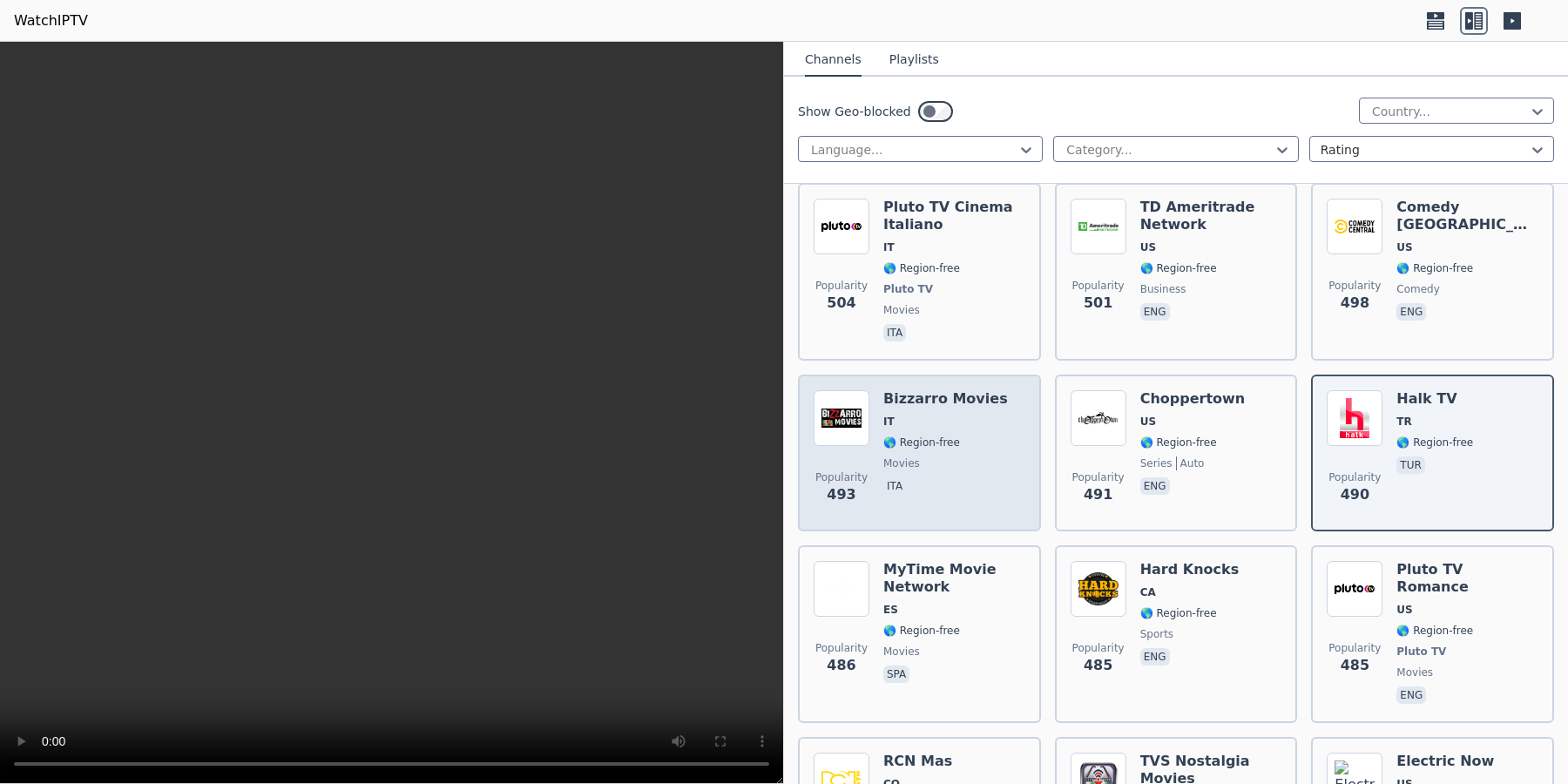
click at [925, 391] on div "[PERSON_NAME] Movies IT 🌎 Region-free movies ita" at bounding box center [945, 453] width 124 height 125
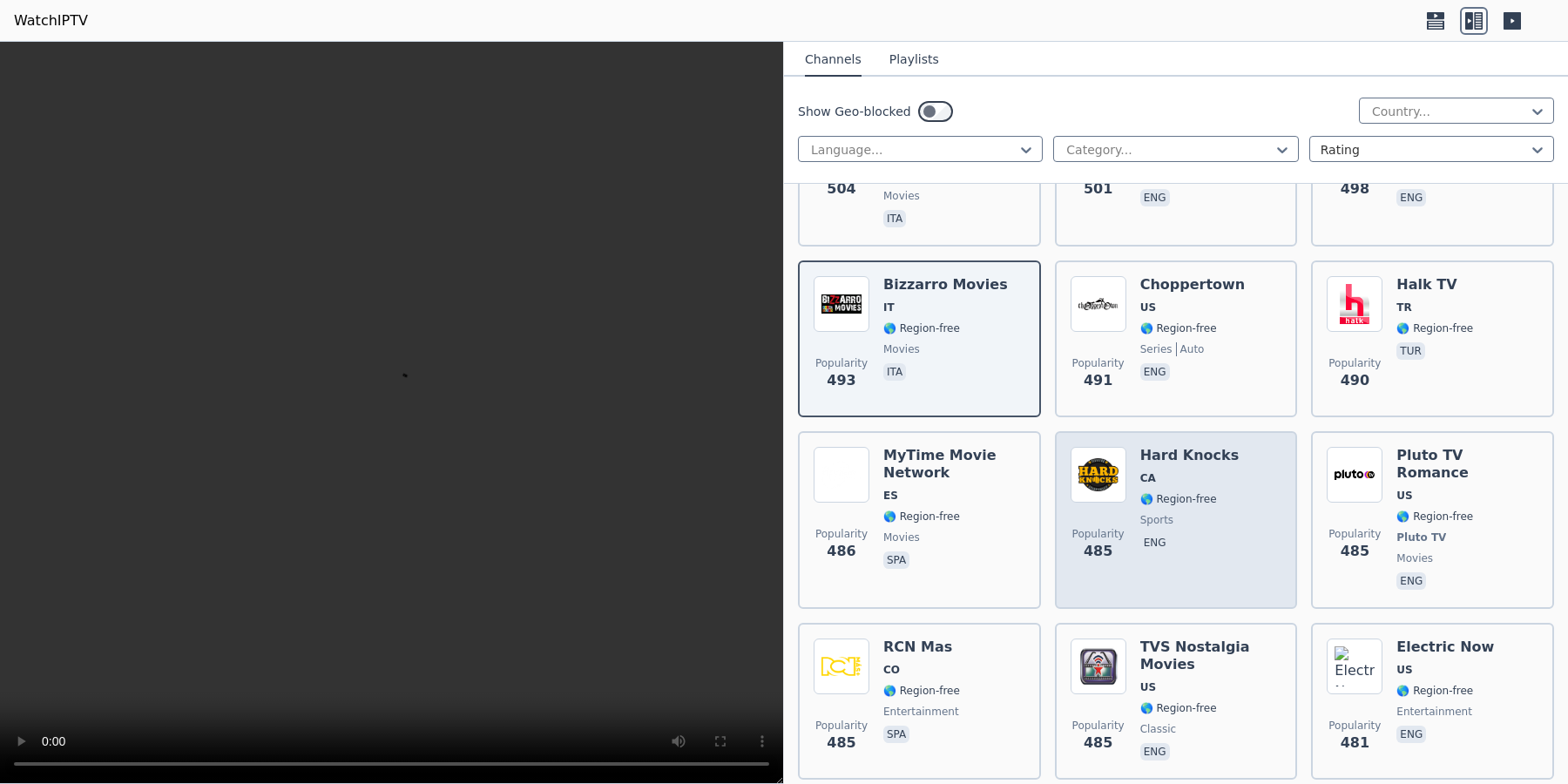
scroll to position [10400, 0]
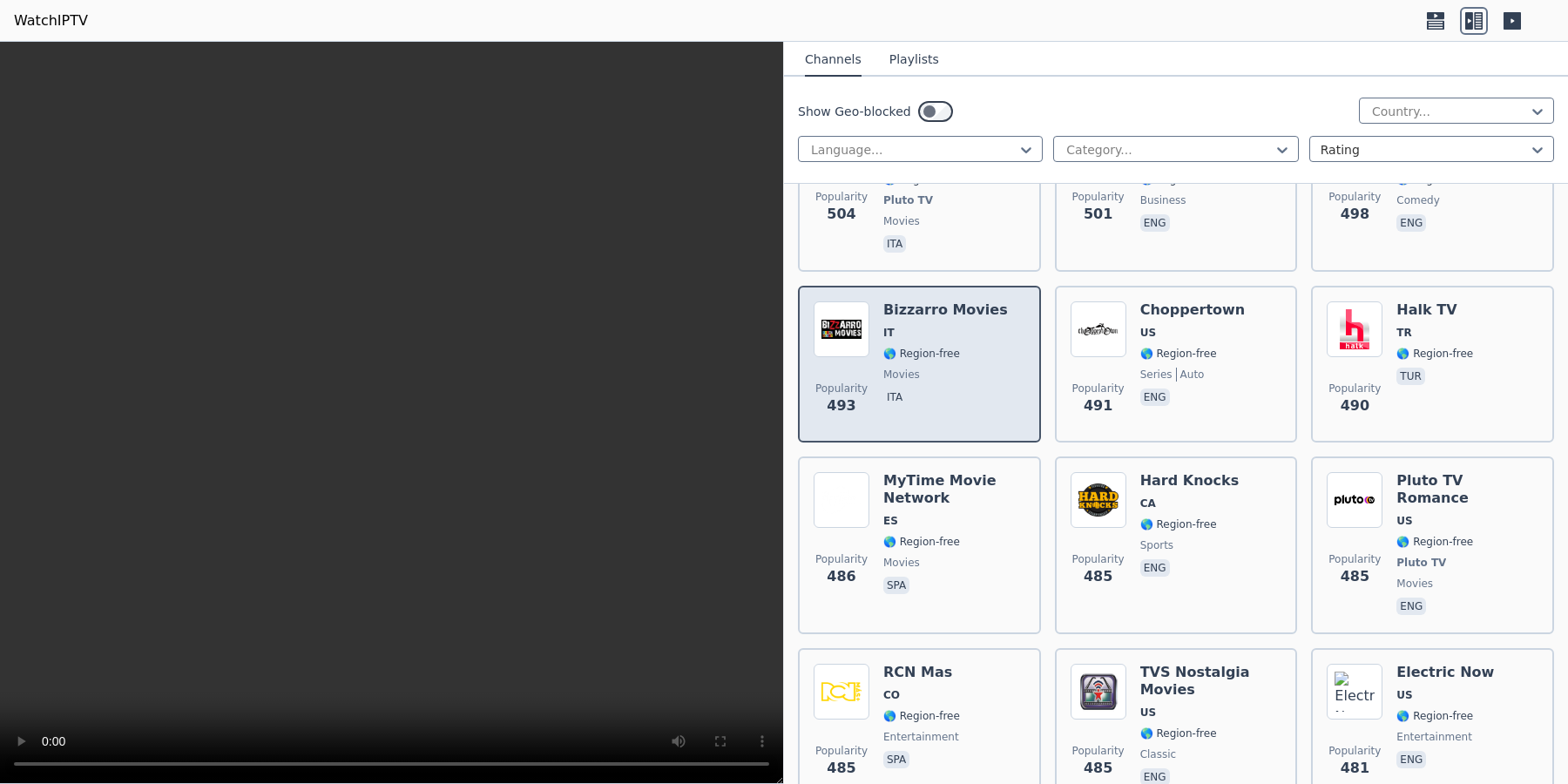
click at [947, 368] on span "movies" at bounding box center [945, 375] width 124 height 14
click at [985, 368] on span "movies" at bounding box center [945, 375] width 124 height 14
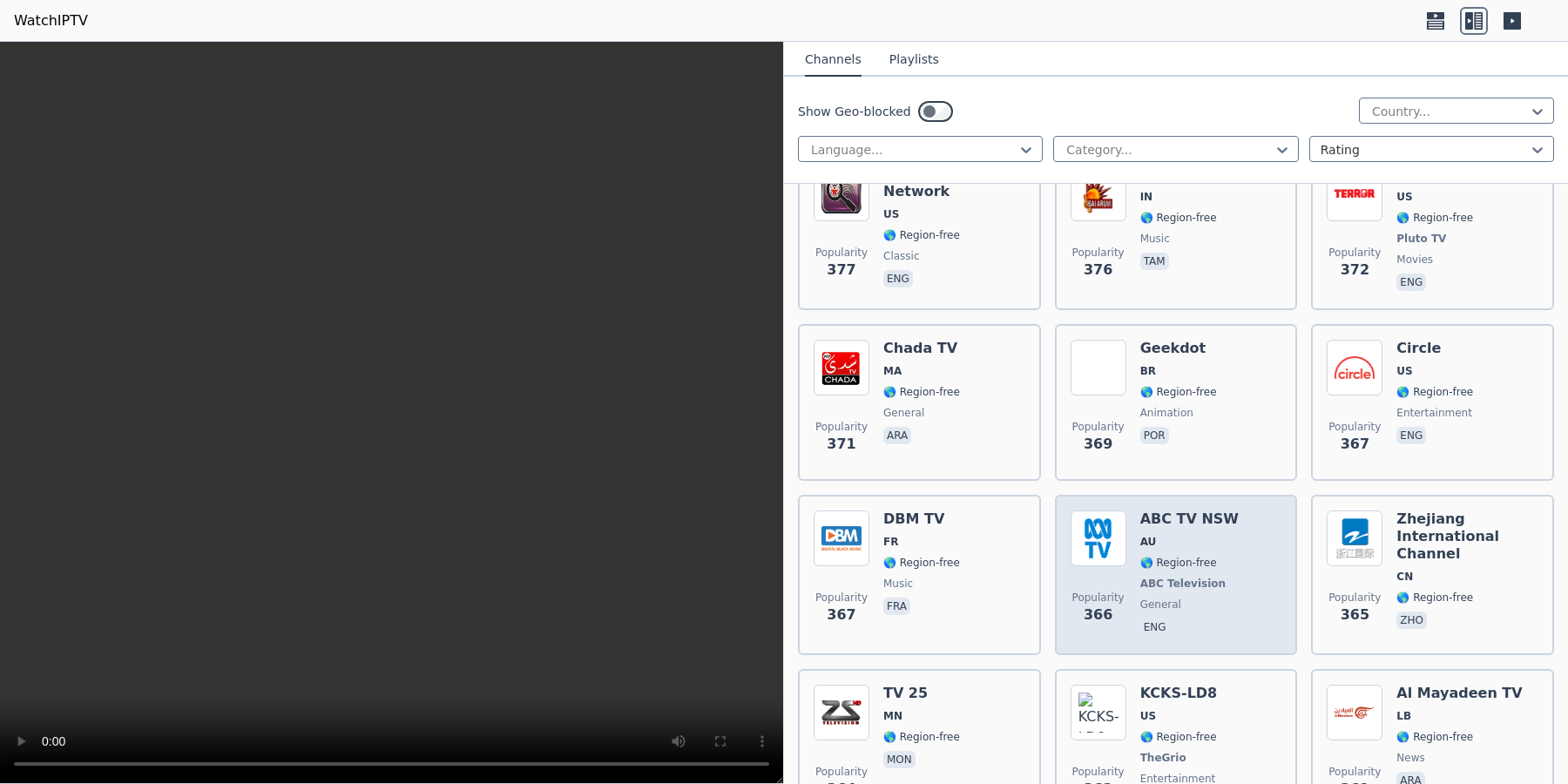
scroll to position [14266, 0]
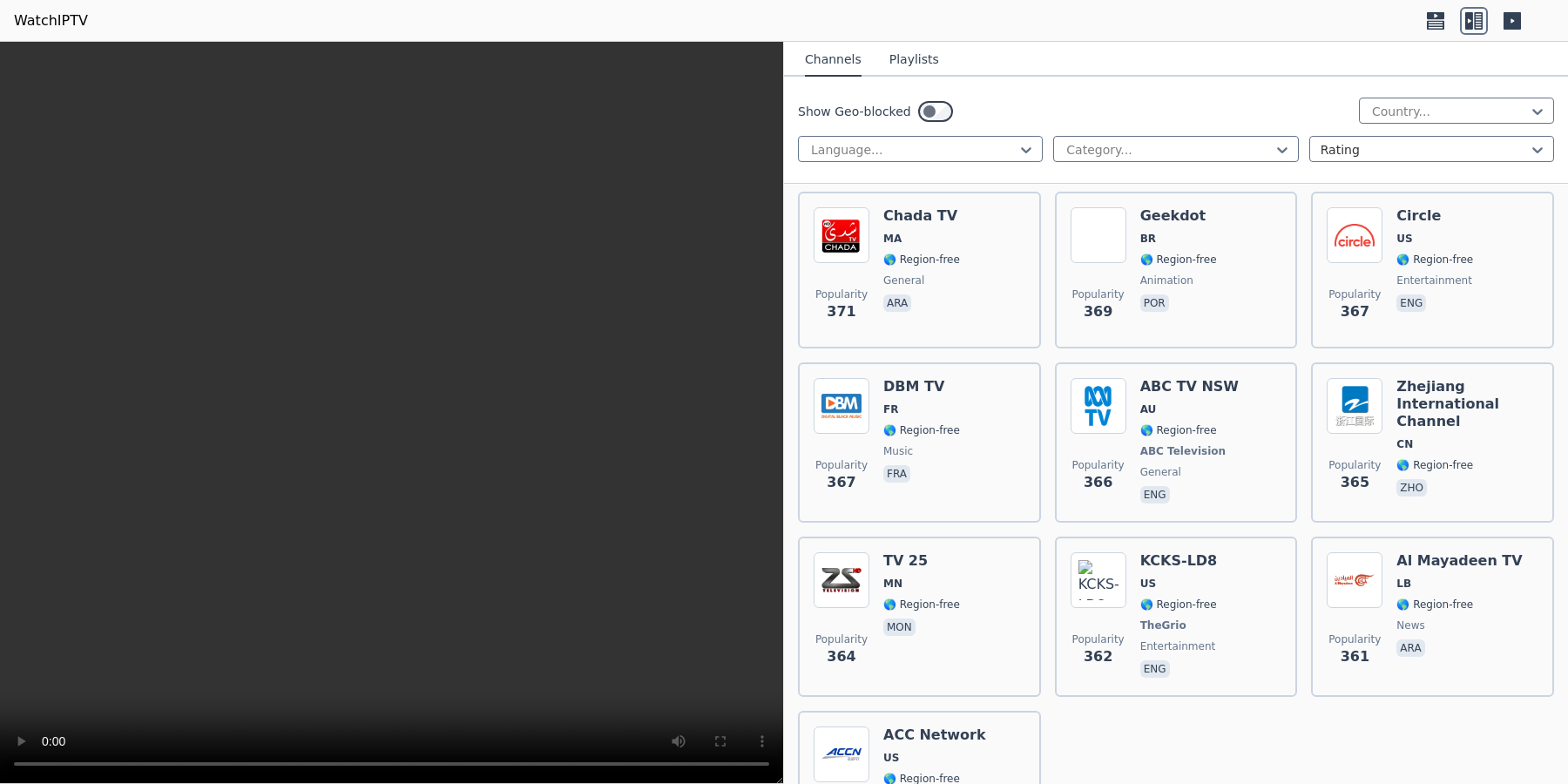
drag, startPoint x: 1406, startPoint y: 677, endPoint x: 1560, endPoint y: 101, distance: 596.2
click at [1472, 145] on div at bounding box center [1424, 150] width 208 height 18
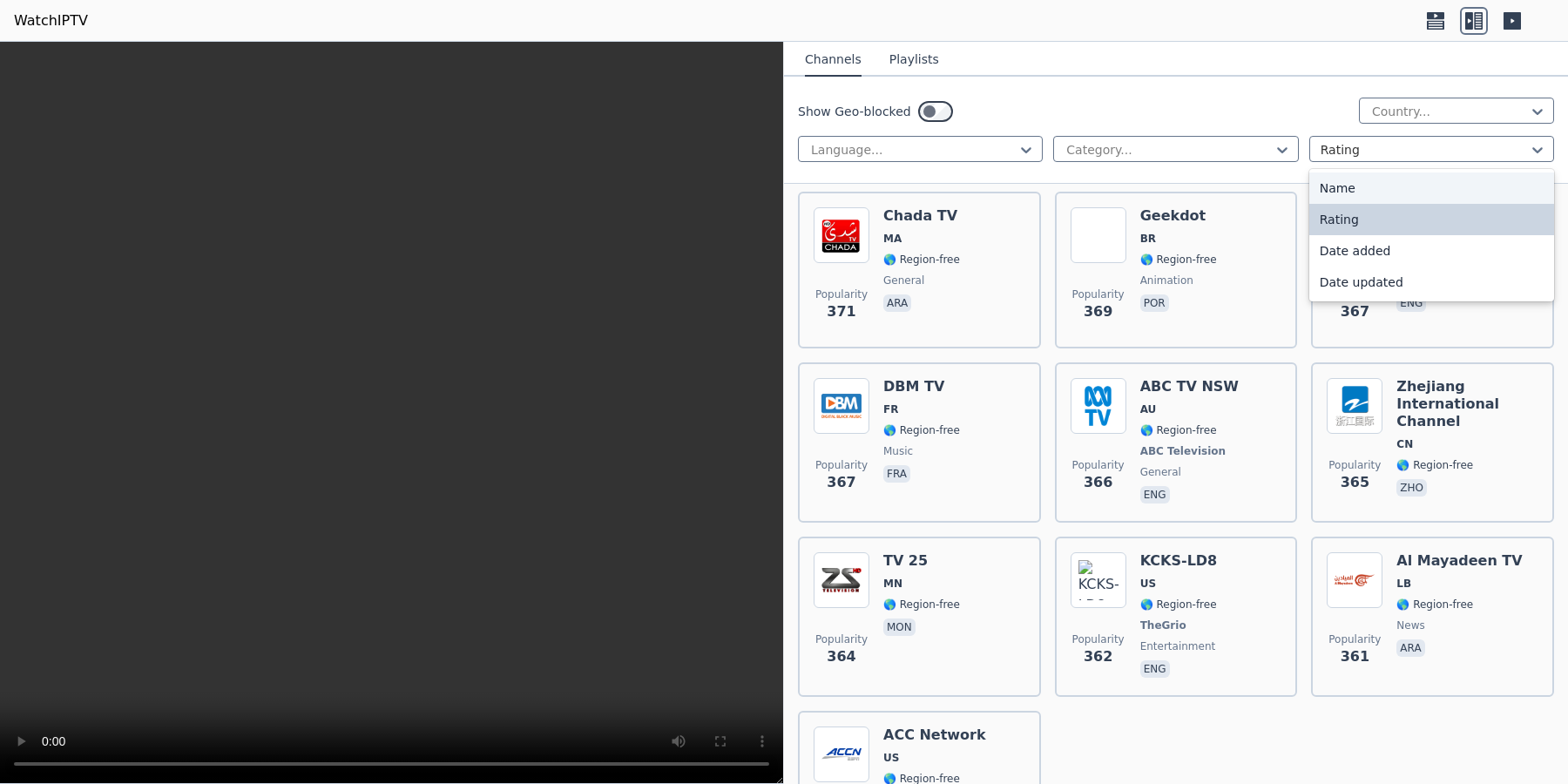
drag, startPoint x: 1378, startPoint y: 186, endPoint x: 1369, endPoint y: 183, distance: 9.5
click at [1369, 183] on div "Name" at bounding box center [1431, 188] width 245 height 31
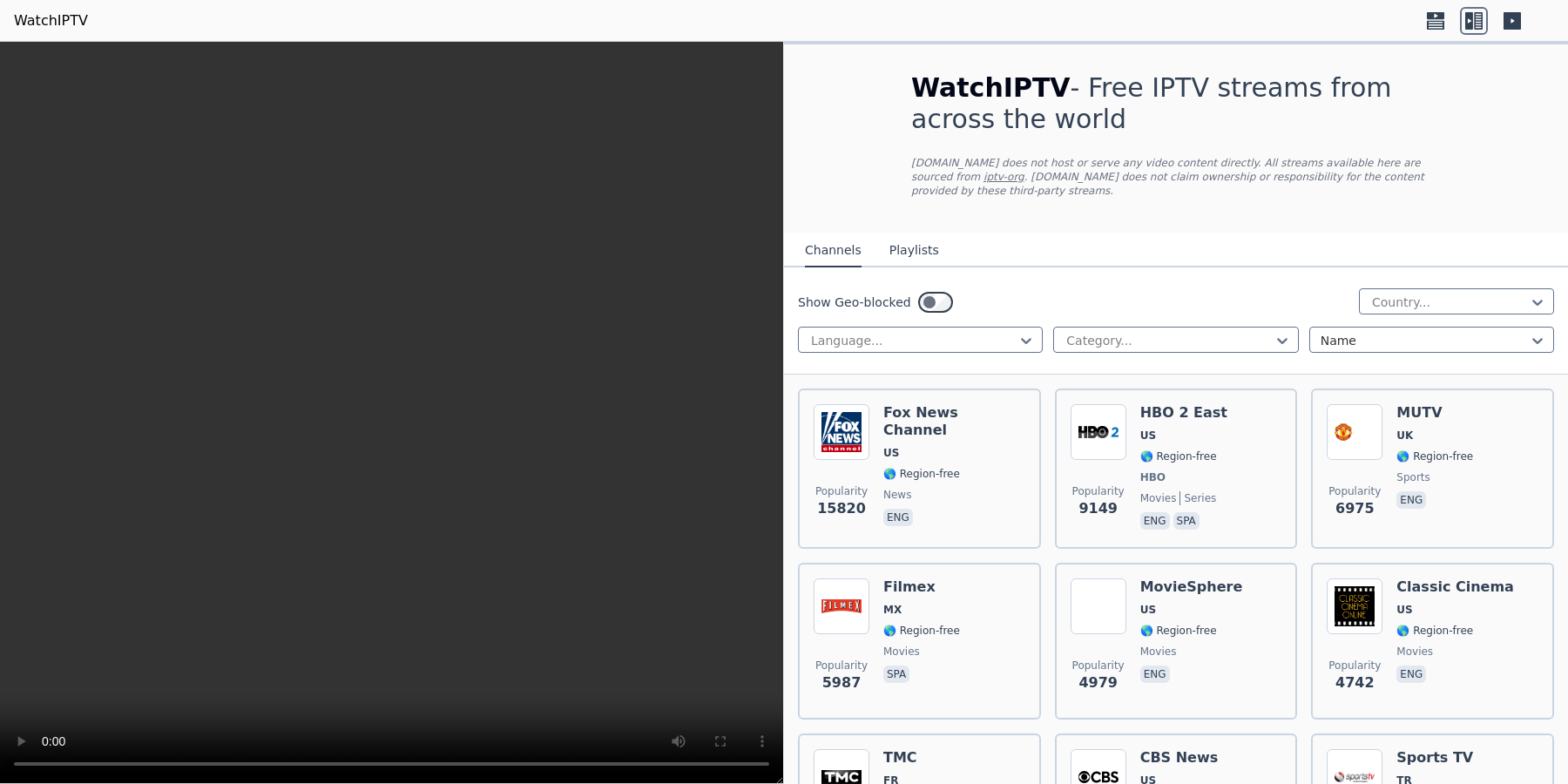
click at [1288, 157] on p "[DOMAIN_NAME] does not host or serve any video content directly. All streams av…" at bounding box center [1175, 176] width 529 height 42
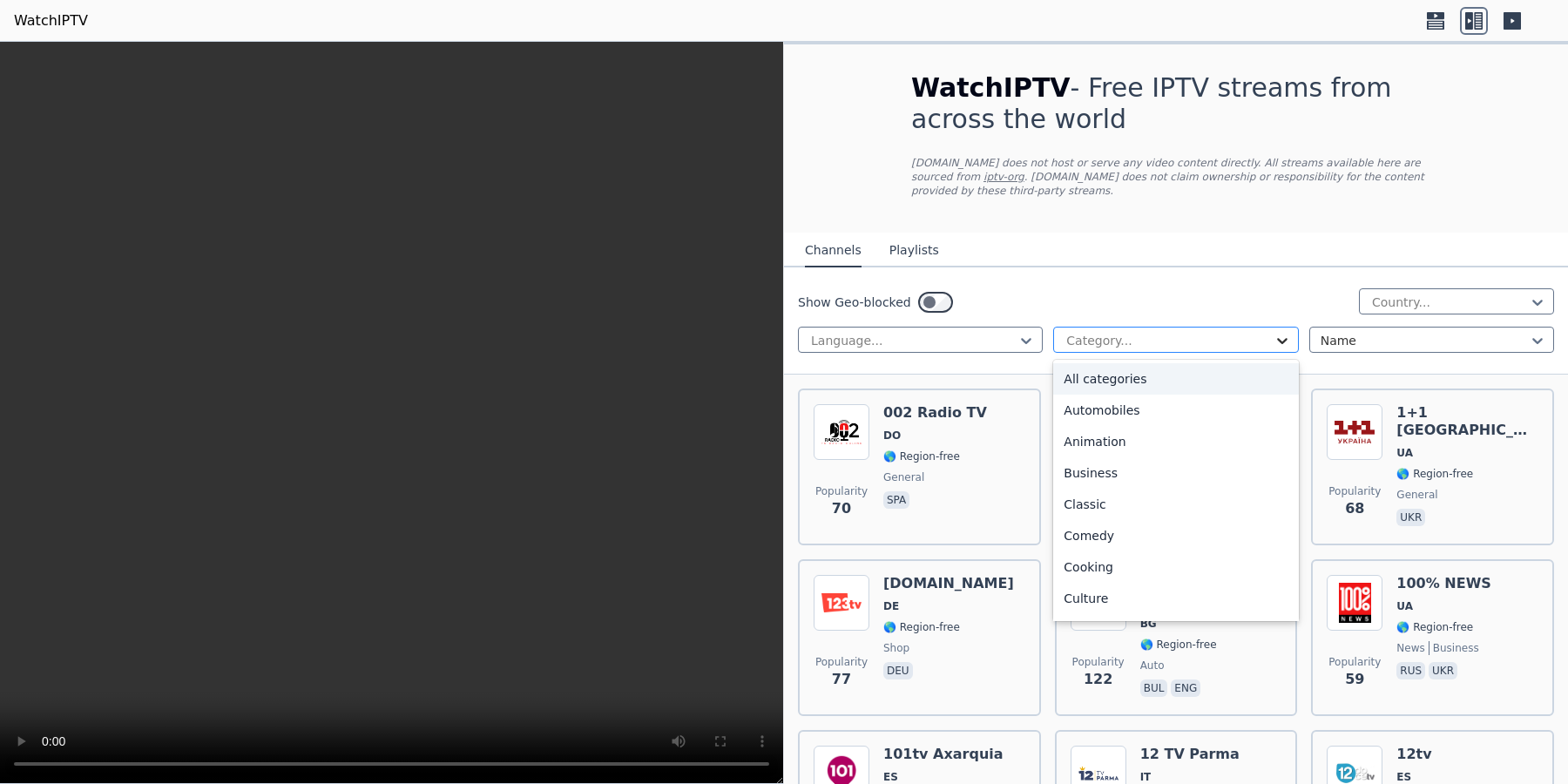
click at [1283, 344] on icon at bounding box center [1282, 341] width 18 height 18
click at [1105, 540] on div "Sports" at bounding box center [1175, 539] width 245 height 31
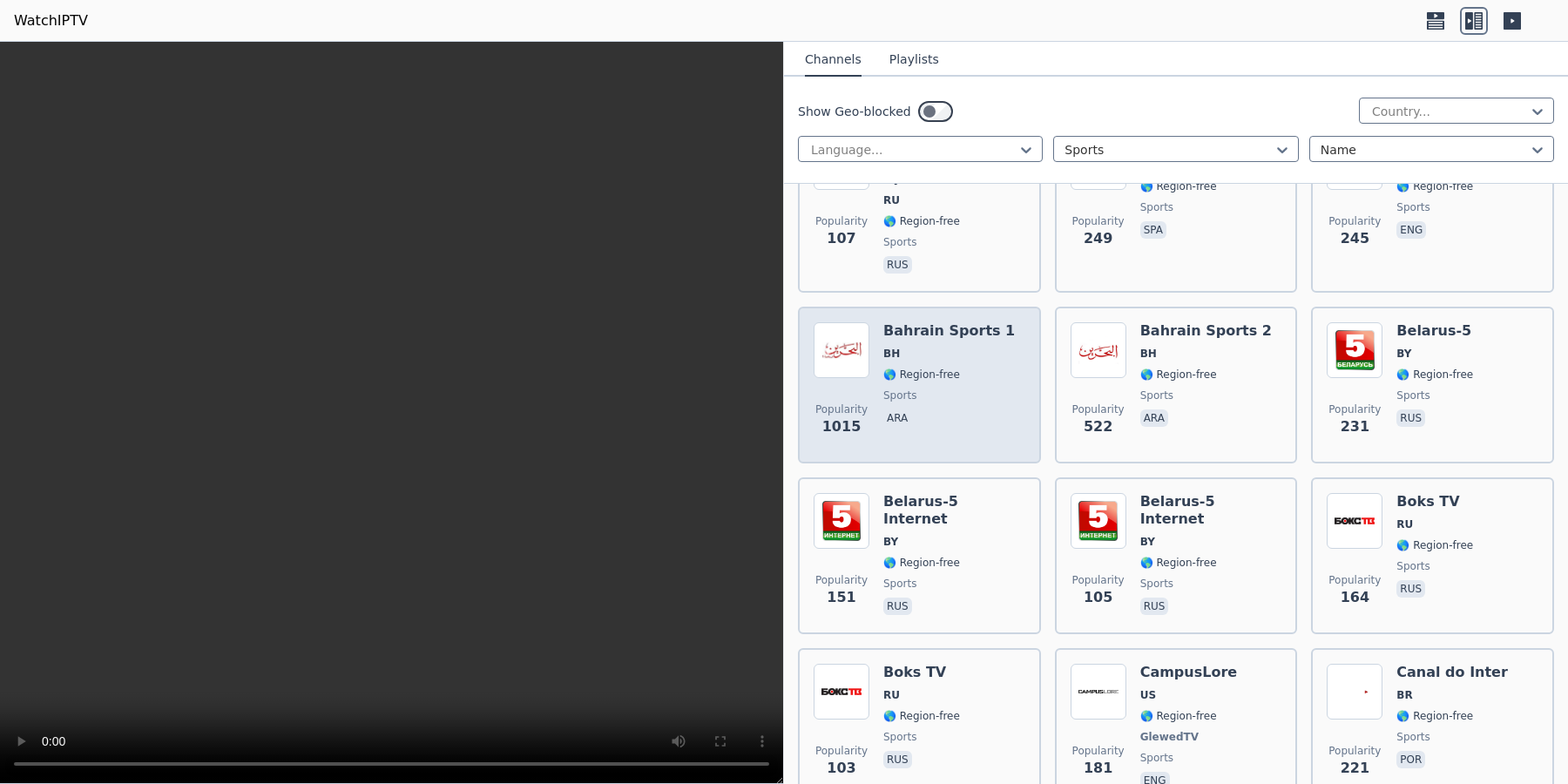
scroll to position [178, 0]
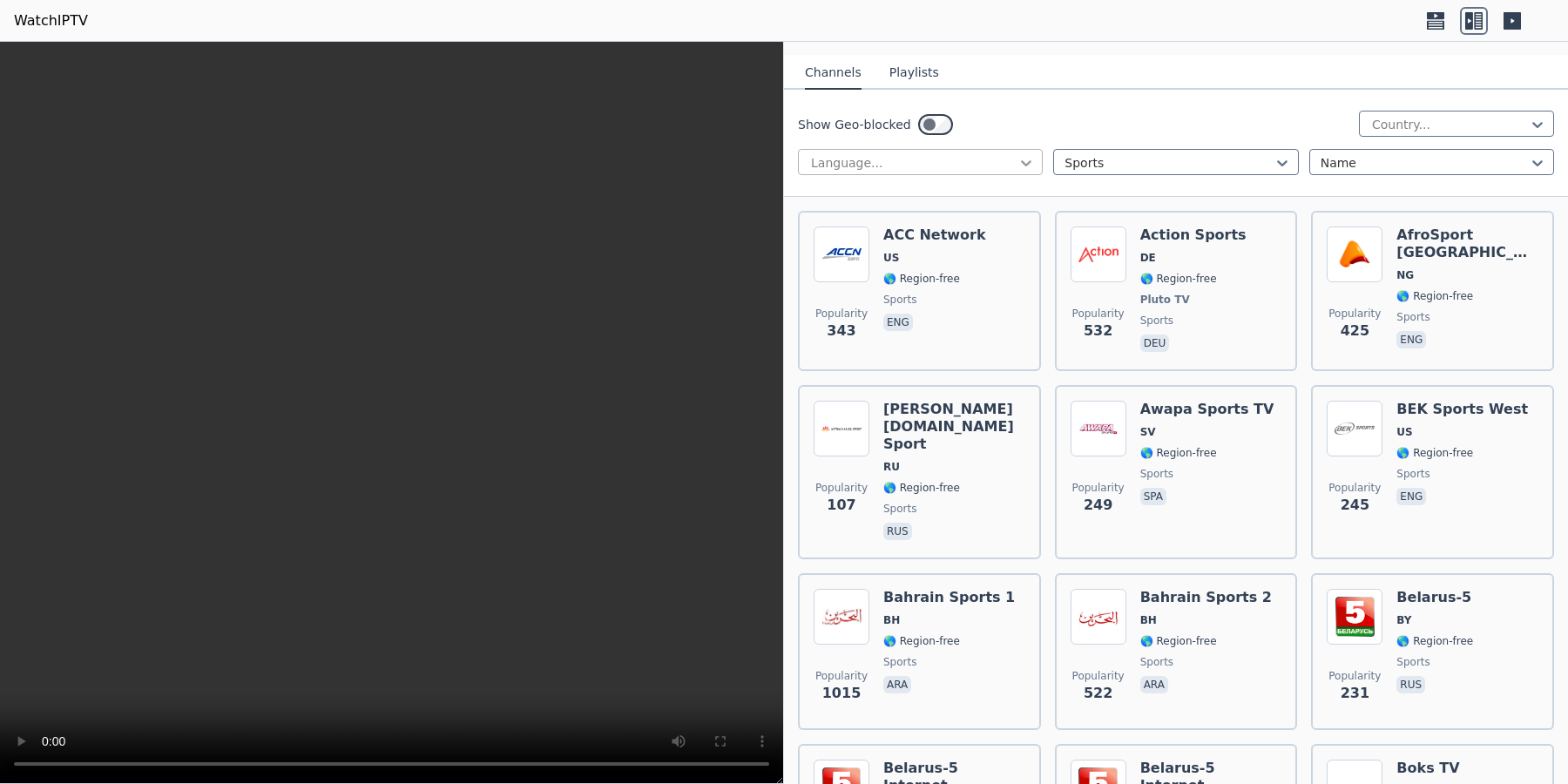
click at [1023, 162] on icon at bounding box center [1026, 163] width 11 height 6
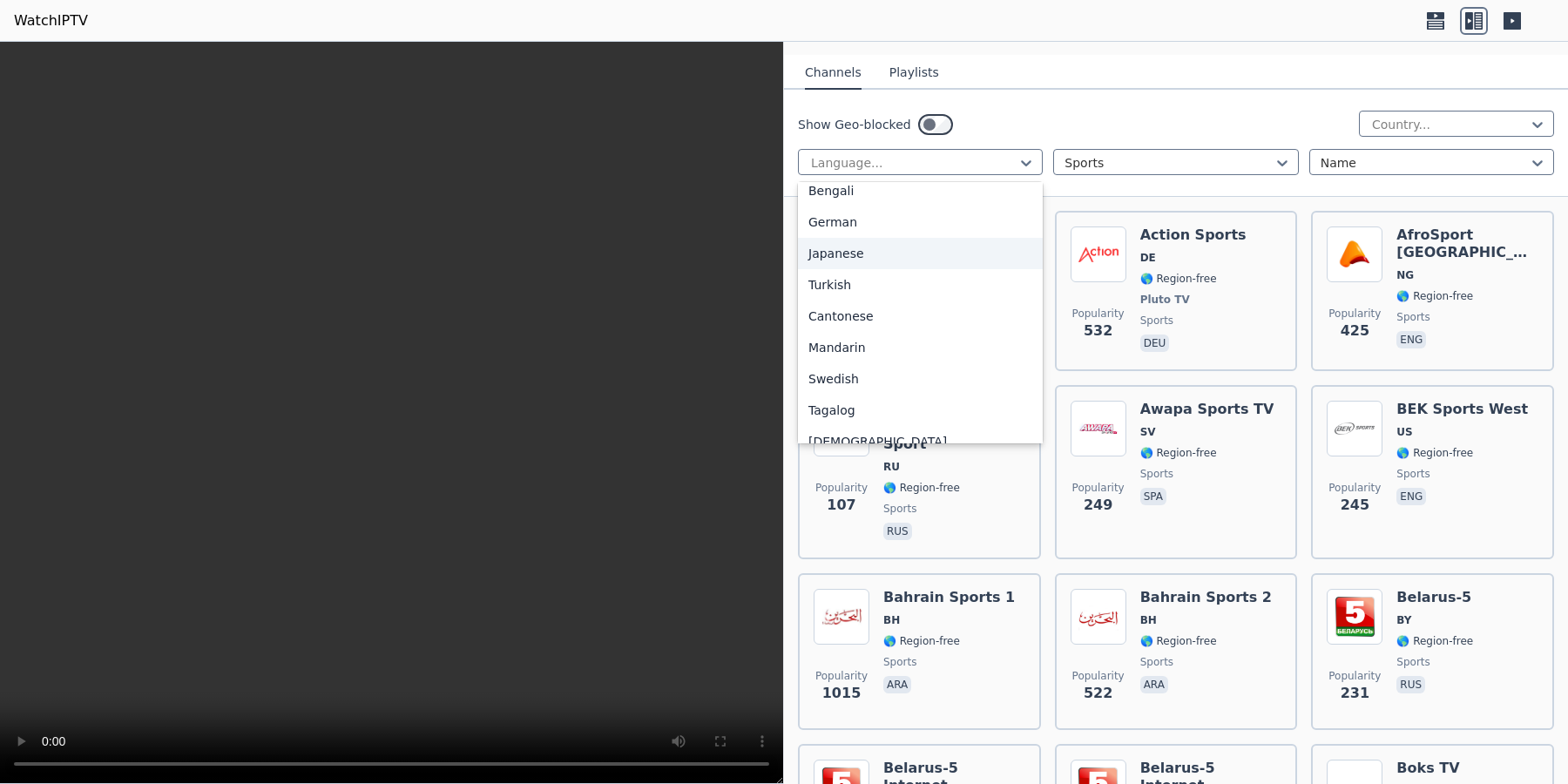
scroll to position [436, 0]
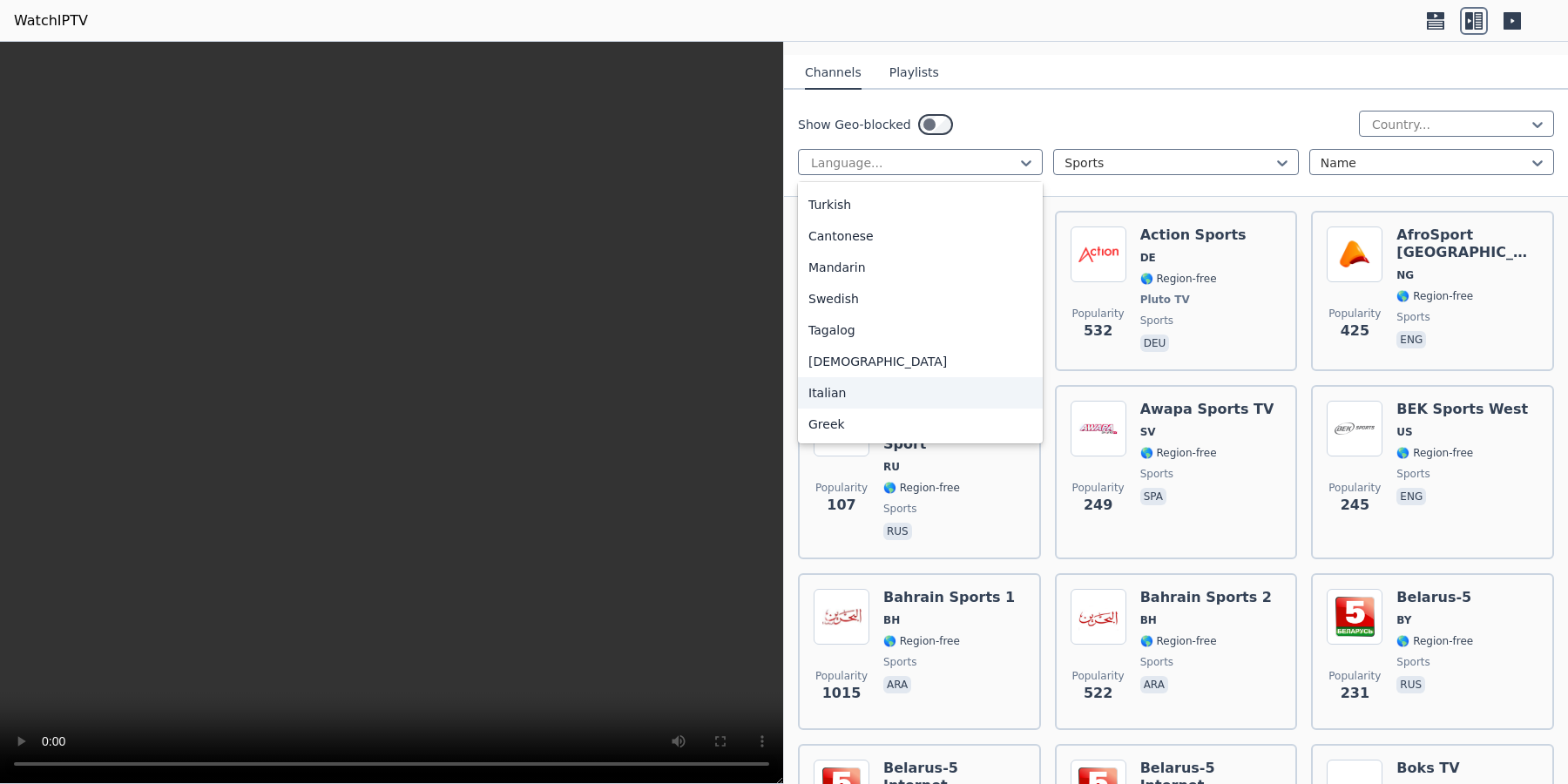
click at [880, 401] on div "Italian" at bounding box center [920, 393] width 245 height 31
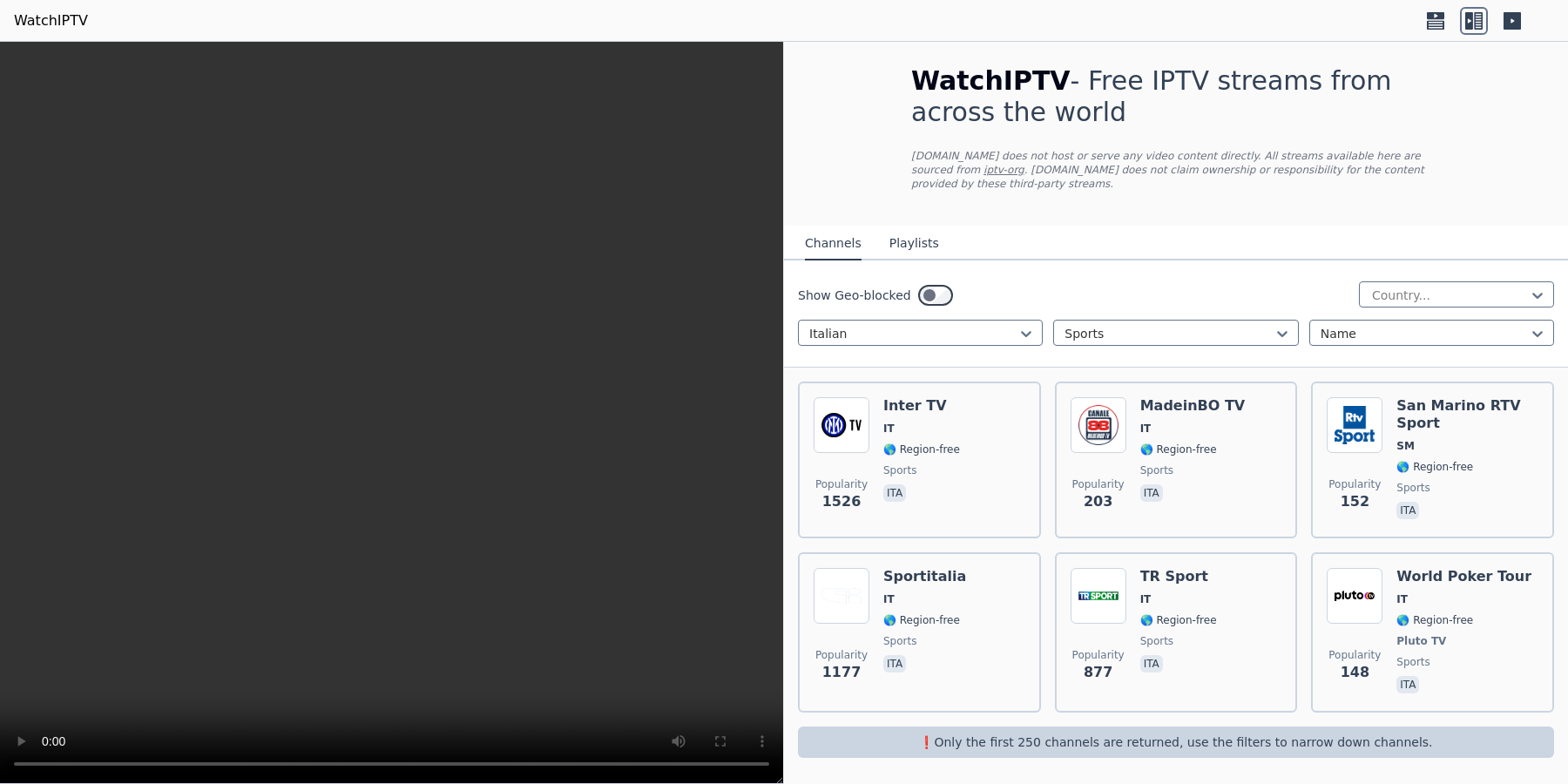
scroll to position [9, 0]
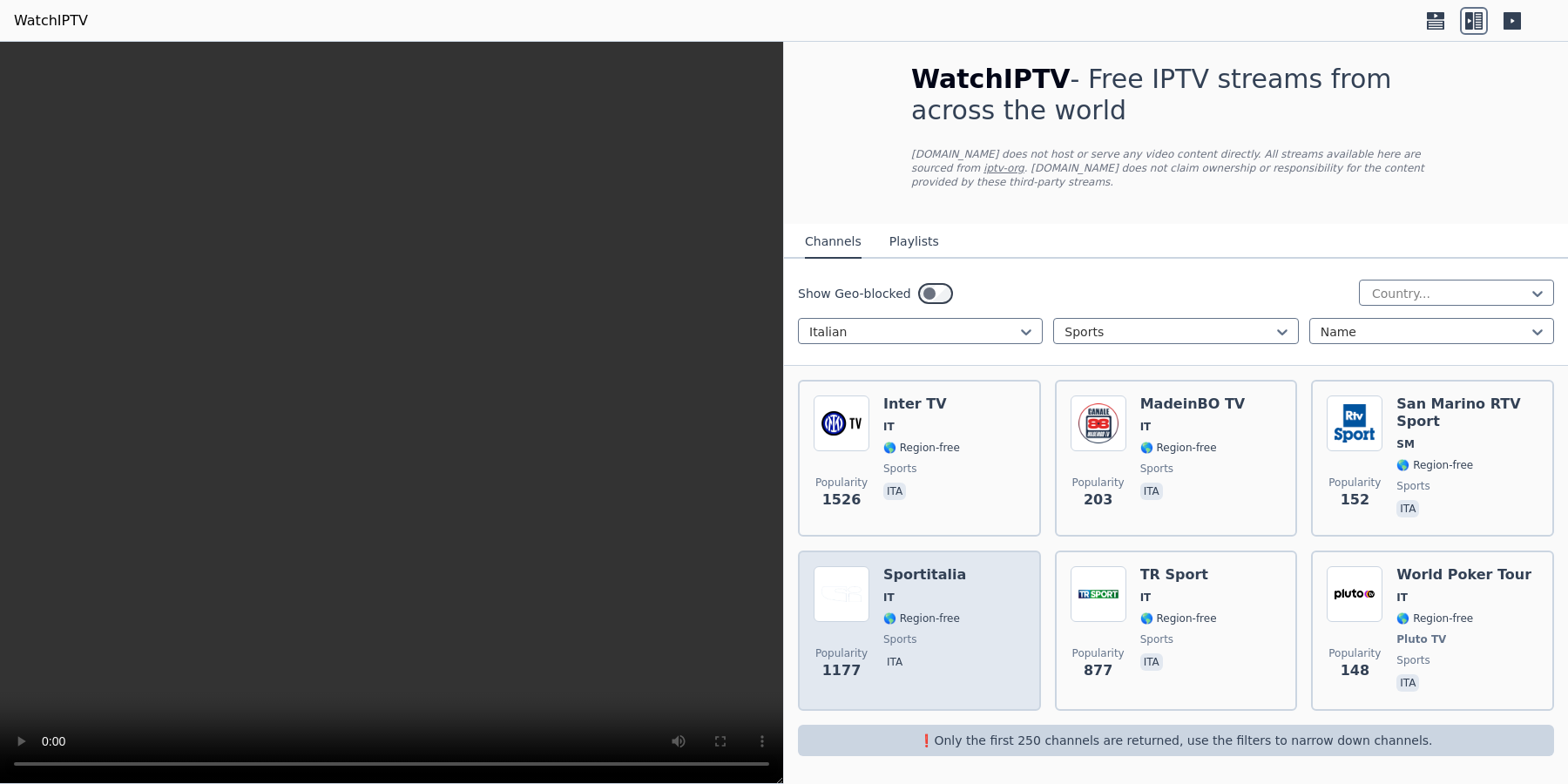
click at [983, 649] on div "Popularity 1177 Sportitalia IT 🌎 Region-free sports ita" at bounding box center [919, 631] width 211 height 129
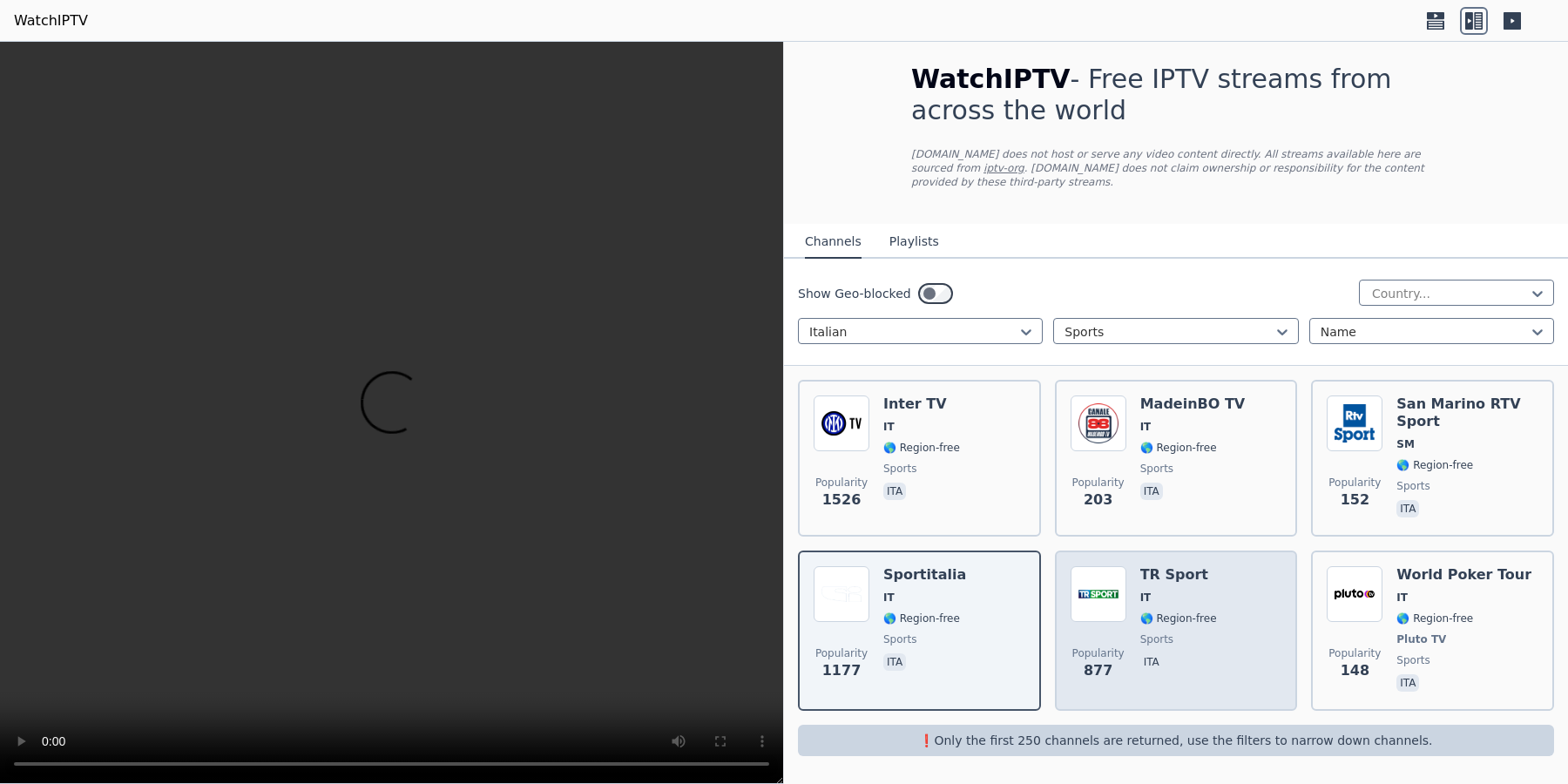
click at [1284, 635] on div "Popularity 877 TR Sport IT 🌎 Region-free sports ita" at bounding box center [1176, 631] width 243 height 161
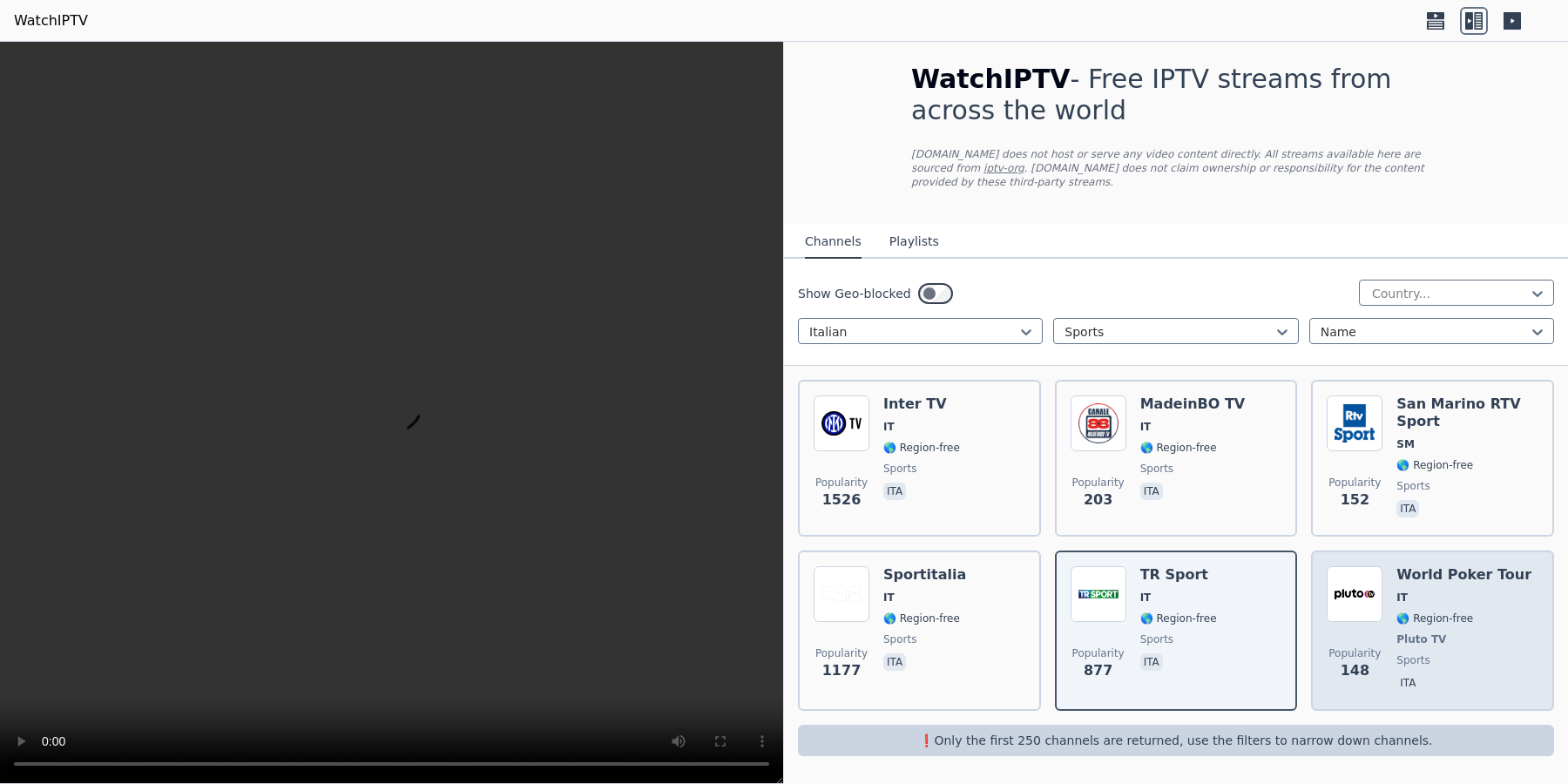
click at [1408, 627] on div "World Poker Tour IT 🌎 Region-free Pluto TV sports ita" at bounding box center [1463, 631] width 135 height 129
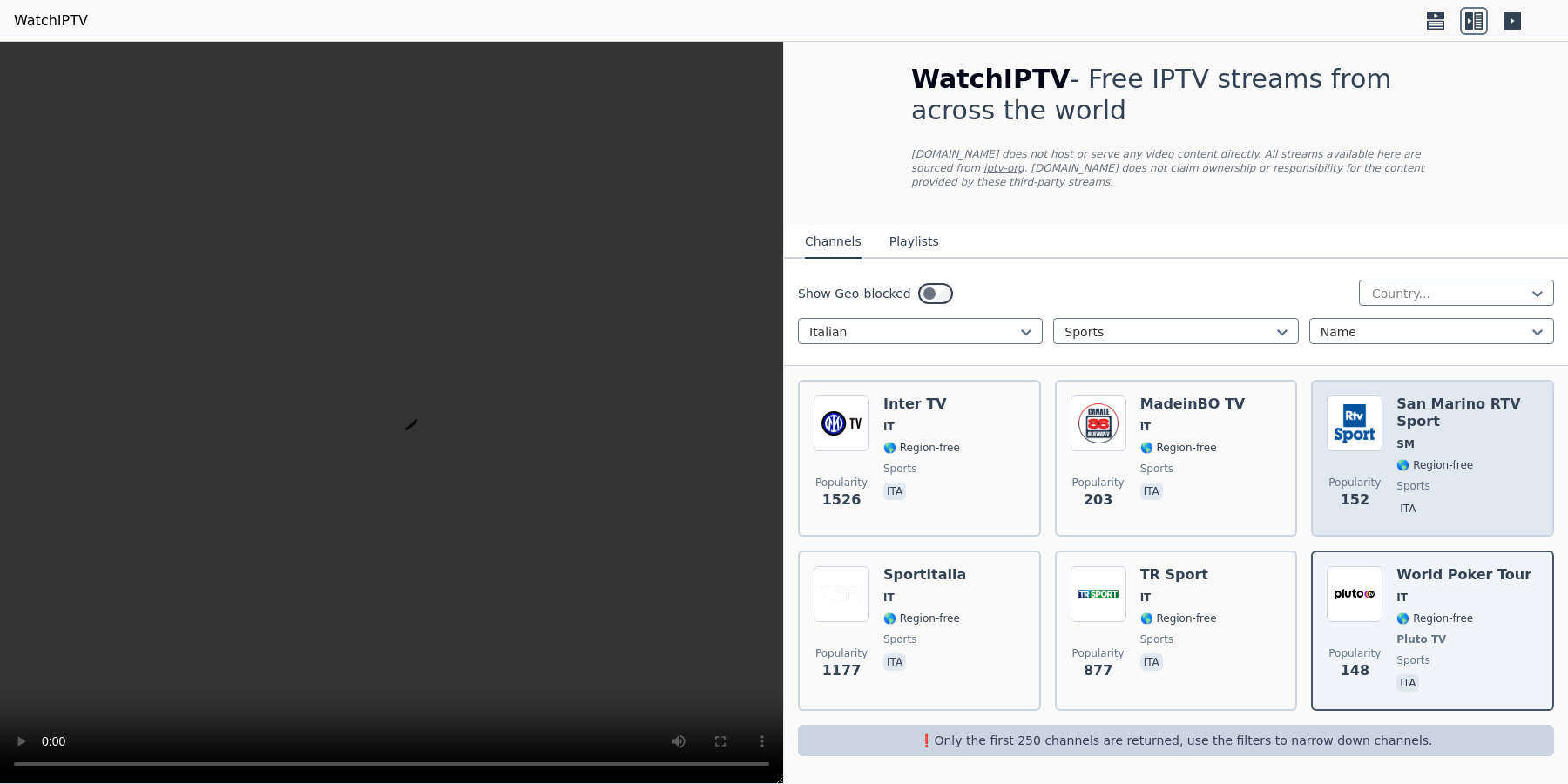
click at [1461, 448] on span "SM" at bounding box center [1466, 444] width 142 height 14
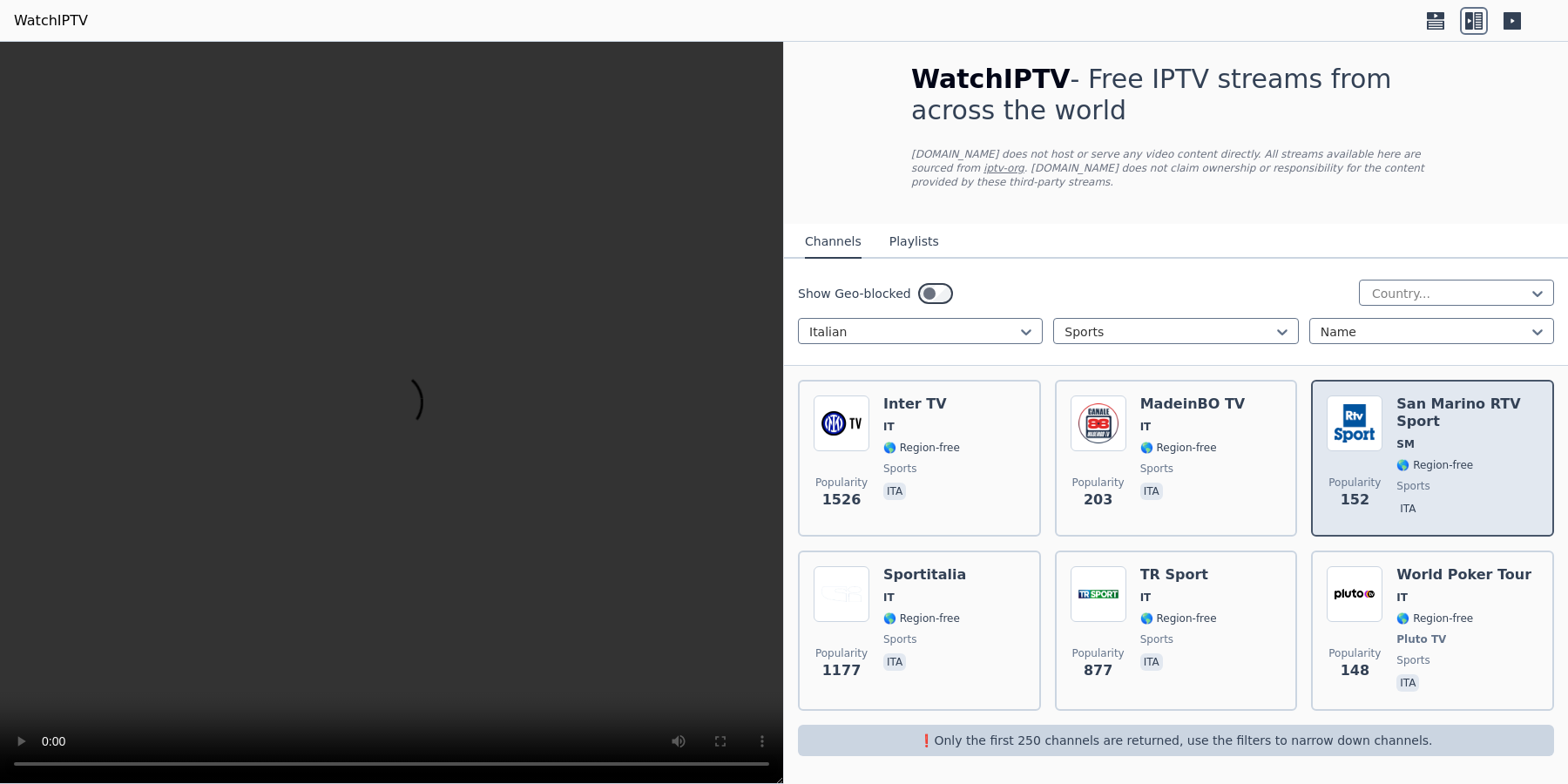
click at [1460, 451] on span "SM" at bounding box center [1466, 444] width 142 height 14
click at [1458, 457] on div "San Marino RTV Sport SM 🌎 Region-free sports ita" at bounding box center [1466, 458] width 142 height 125
